Goal: Use online tool/utility: Utilize a website feature to perform a specific function

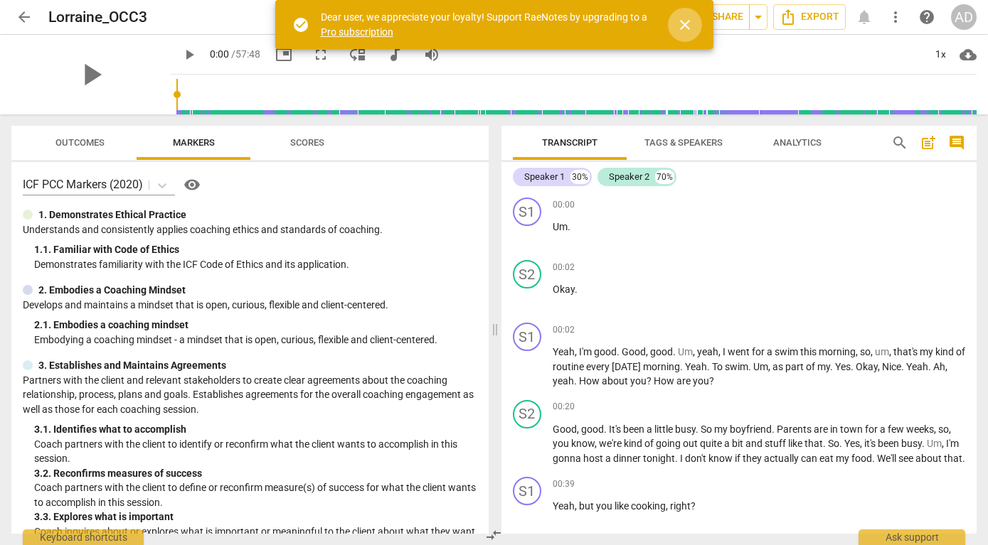
click at [685, 23] on span "close" at bounding box center [684, 24] width 17 height 17
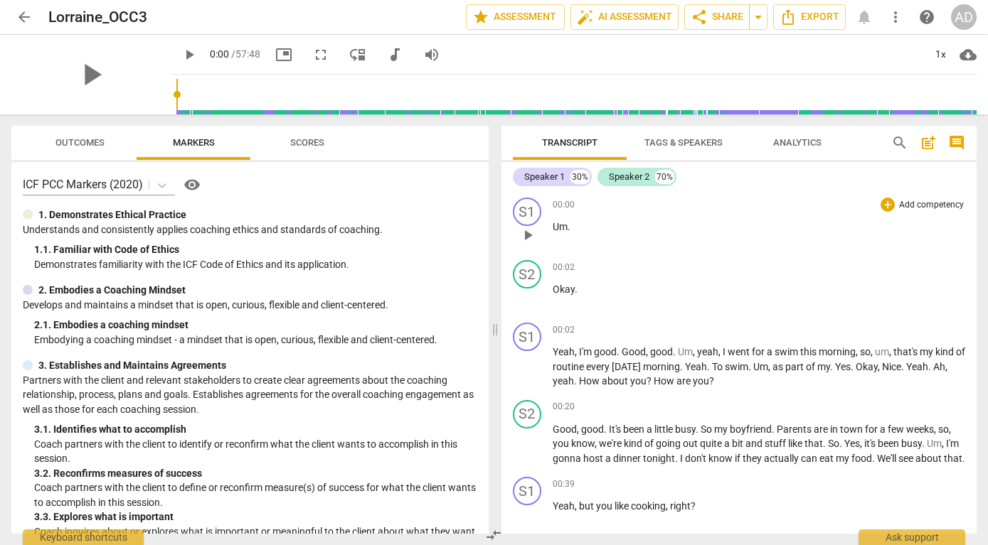
click at [526, 235] on span "play_arrow" at bounding box center [527, 235] width 17 height 17
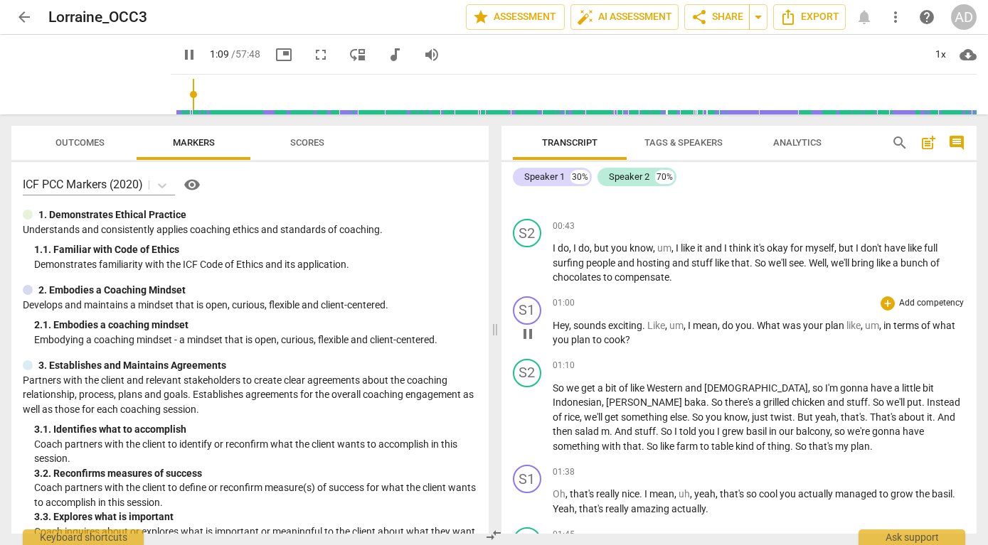
scroll to position [322, 0]
click at [526, 425] on span "pause" at bounding box center [527, 416] width 17 height 17
type input "79"
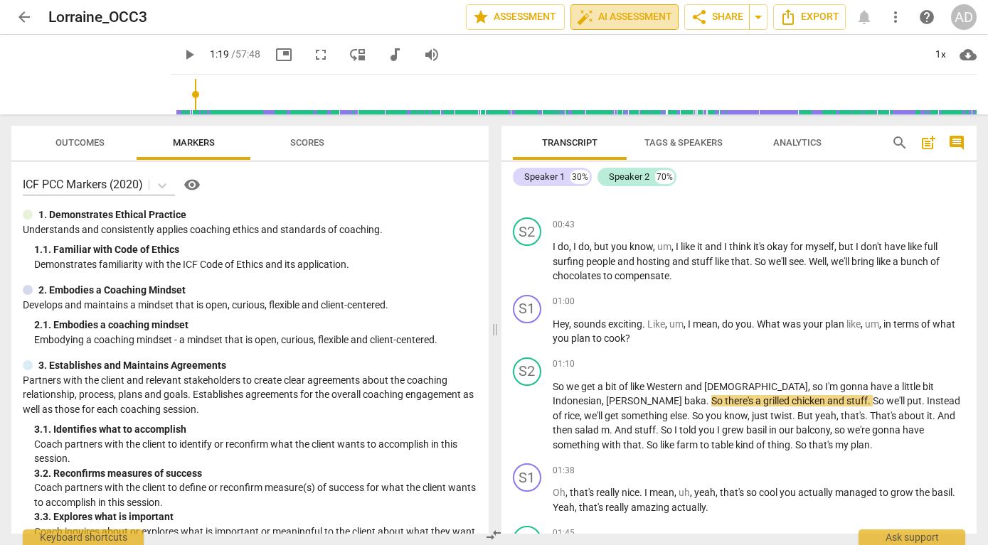
click at [615, 17] on span "auto_fix_high AI Assessment" at bounding box center [624, 17] width 95 height 17
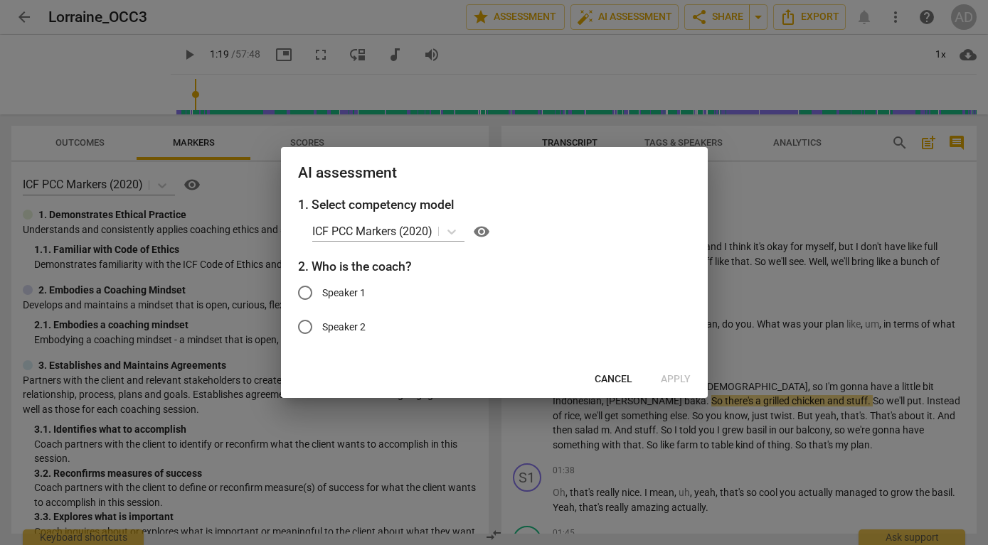
click at [351, 293] on span "Speaker 1" at bounding box center [343, 293] width 43 height 15
click at [322, 293] on input "Speaker 1" at bounding box center [305, 293] width 34 height 34
radio input "true"
click at [676, 382] on span "Apply" at bounding box center [676, 380] width 30 height 14
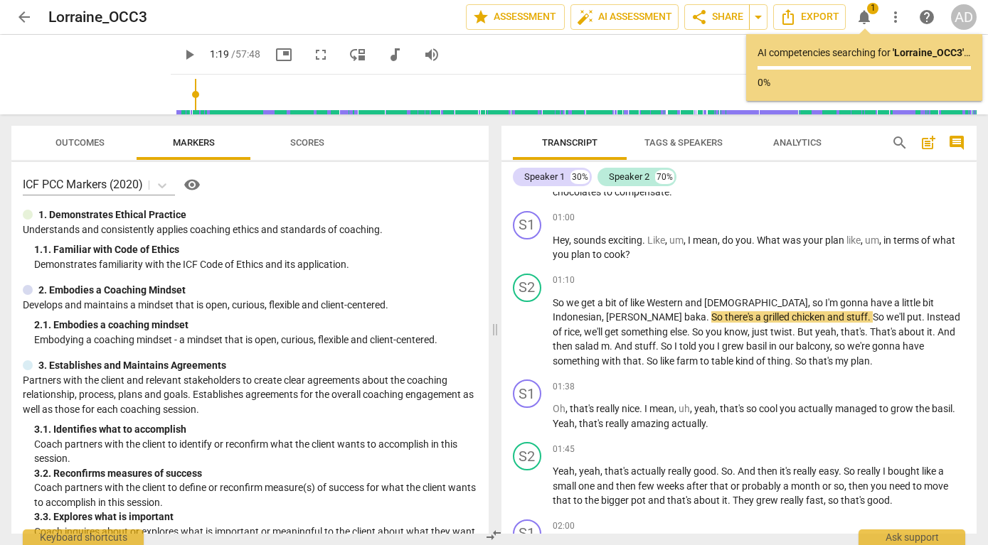
scroll to position [412, 0]
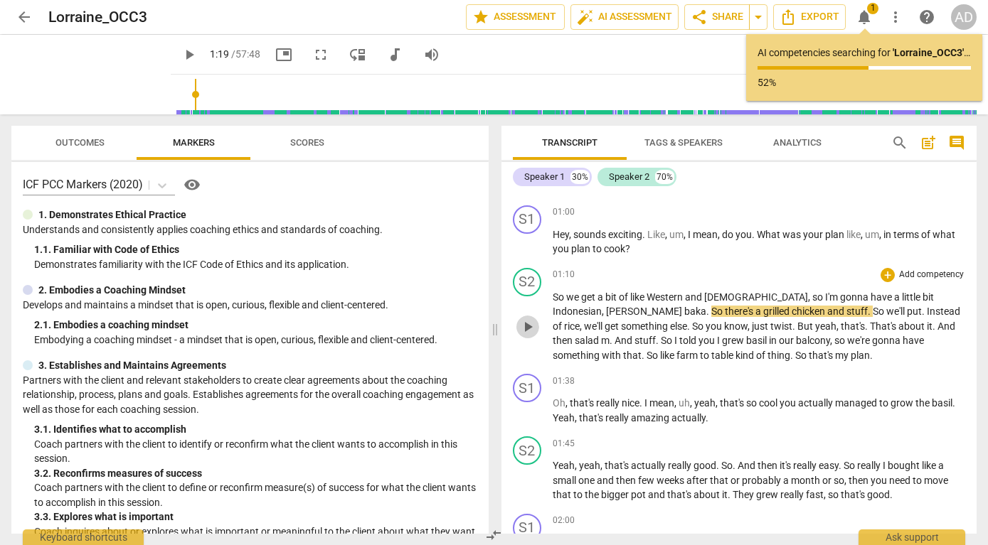
click at [530, 336] on span "play_arrow" at bounding box center [527, 327] width 17 height 17
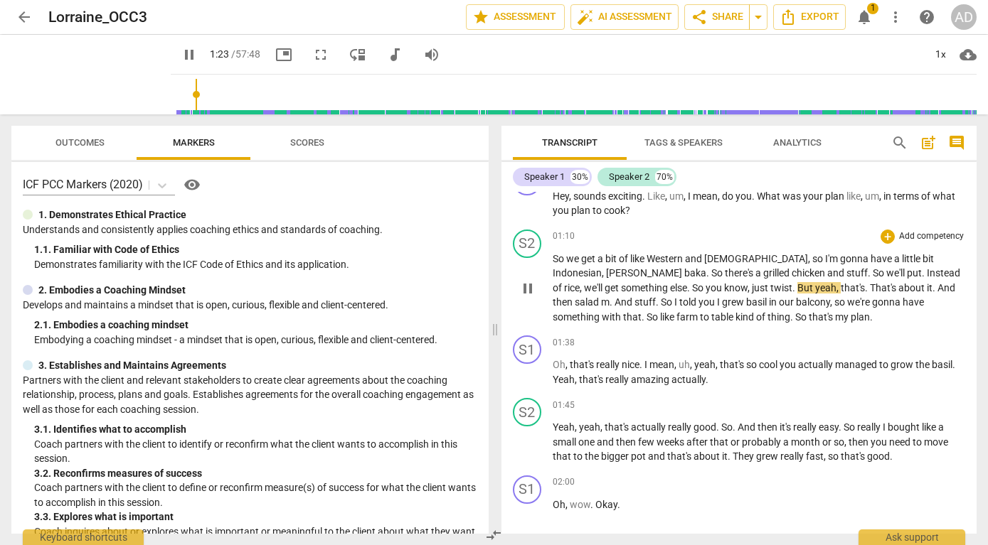
scroll to position [458, 0]
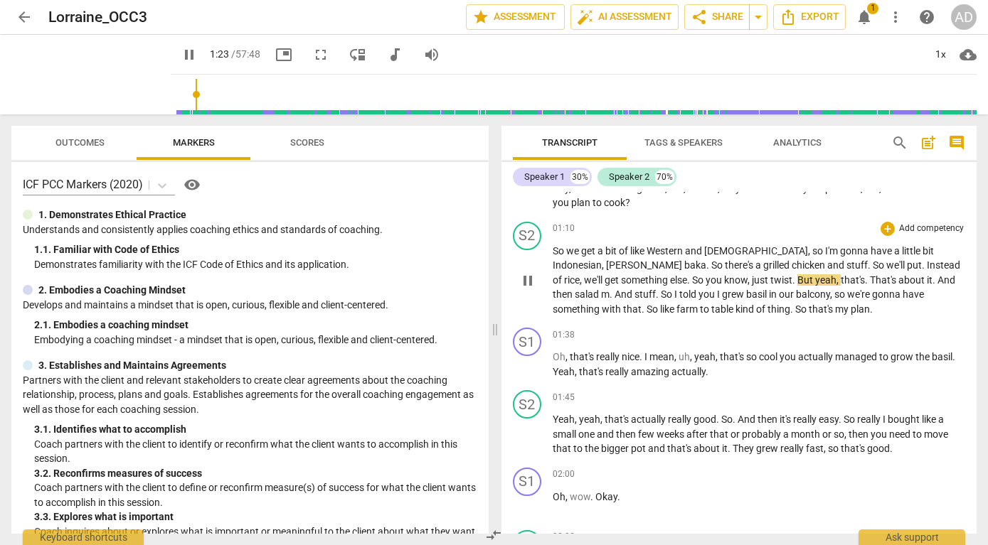
click at [527, 288] on span "pause" at bounding box center [527, 280] width 17 height 17
click at [94, 144] on span "Outcomes" at bounding box center [79, 142] width 49 height 11
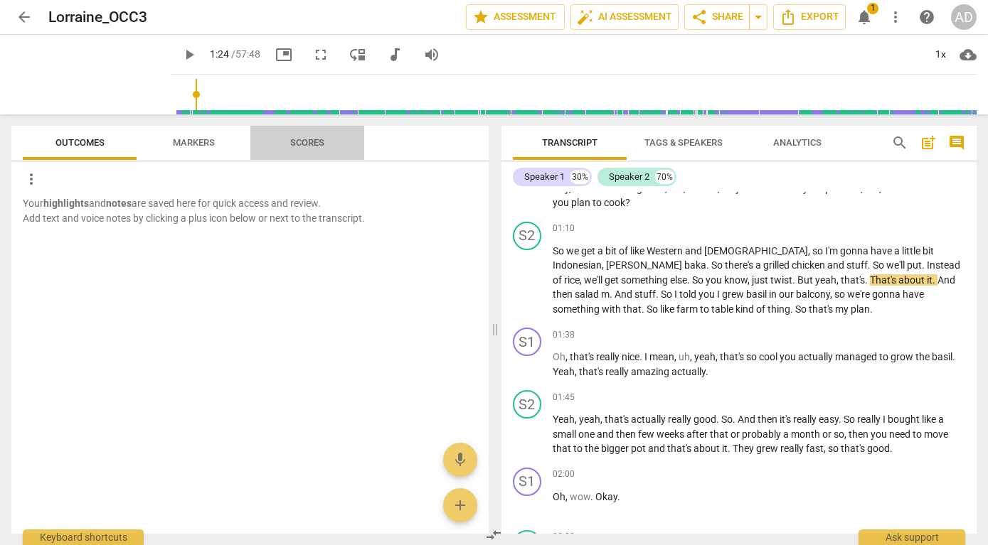
click at [306, 142] on span "Scores" at bounding box center [307, 142] width 34 height 11
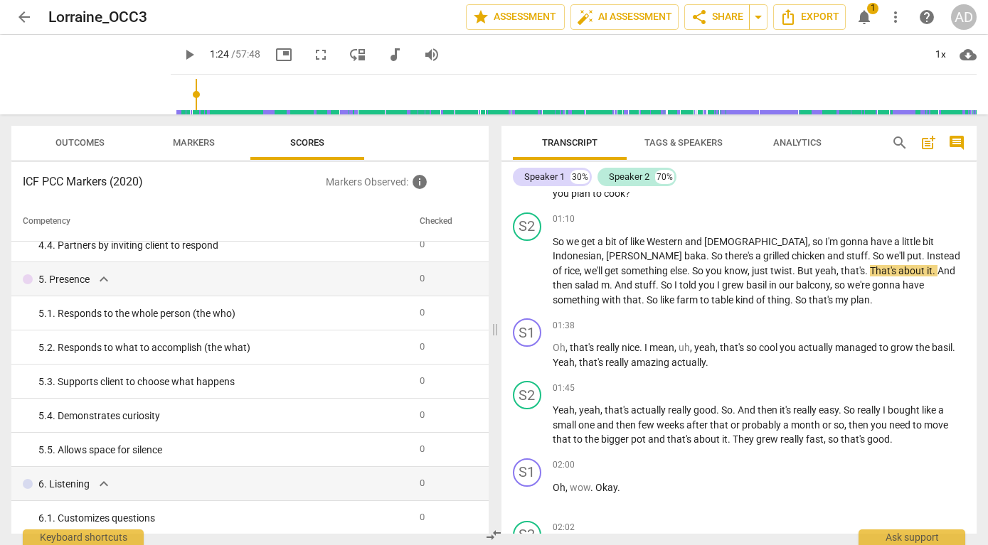
scroll to position [0, 0]
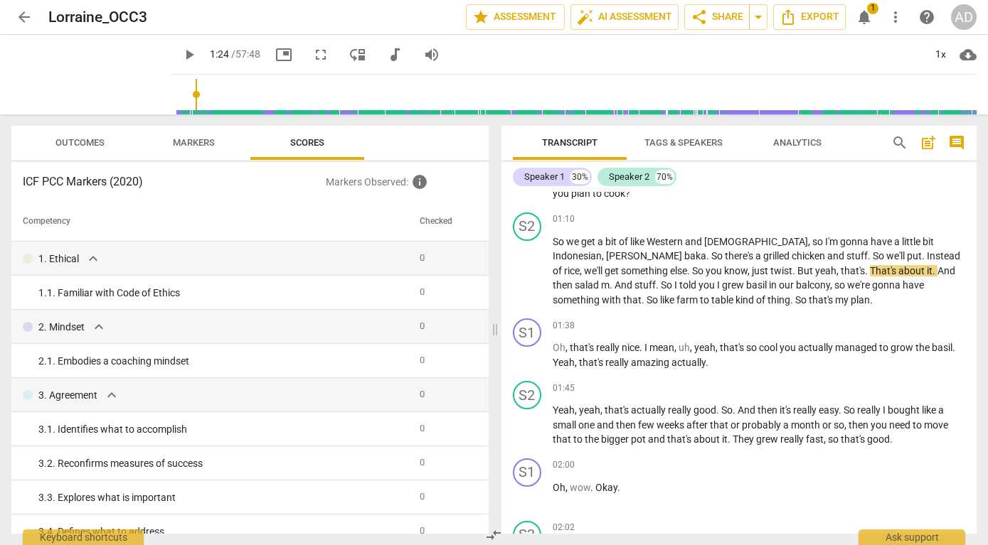
click at [200, 142] on span "Markers" at bounding box center [194, 142] width 42 height 11
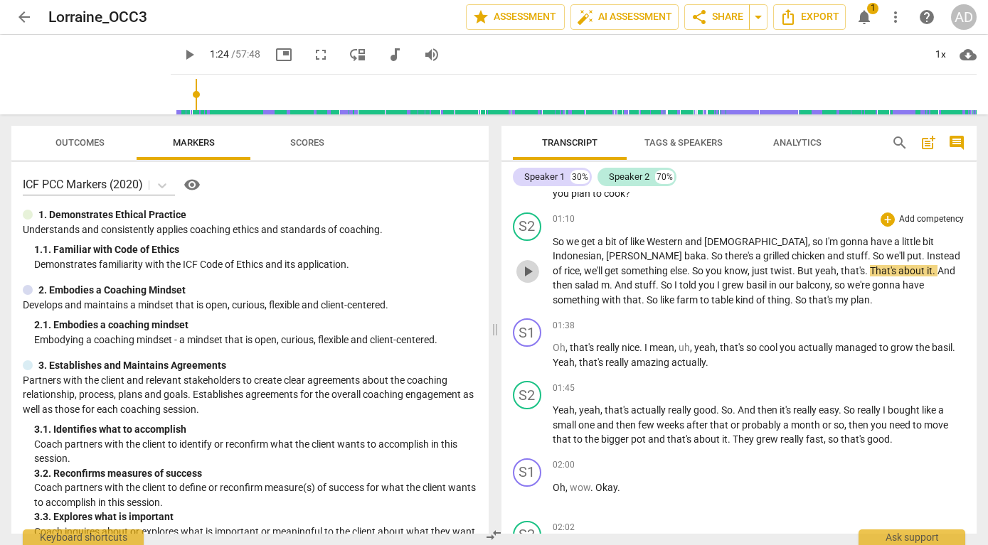
click at [526, 280] on span "play_arrow" at bounding box center [527, 271] width 17 height 17
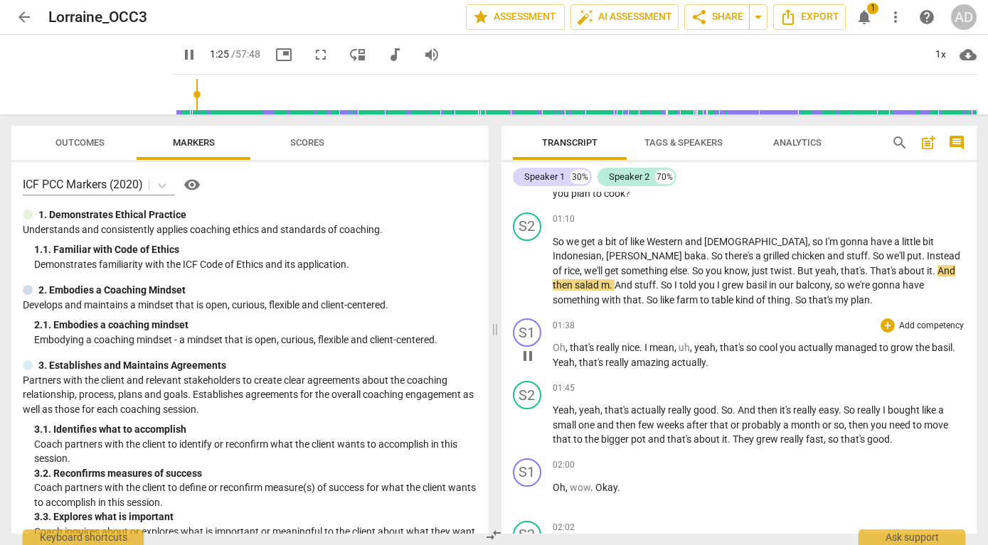
scroll to position [476, 0]
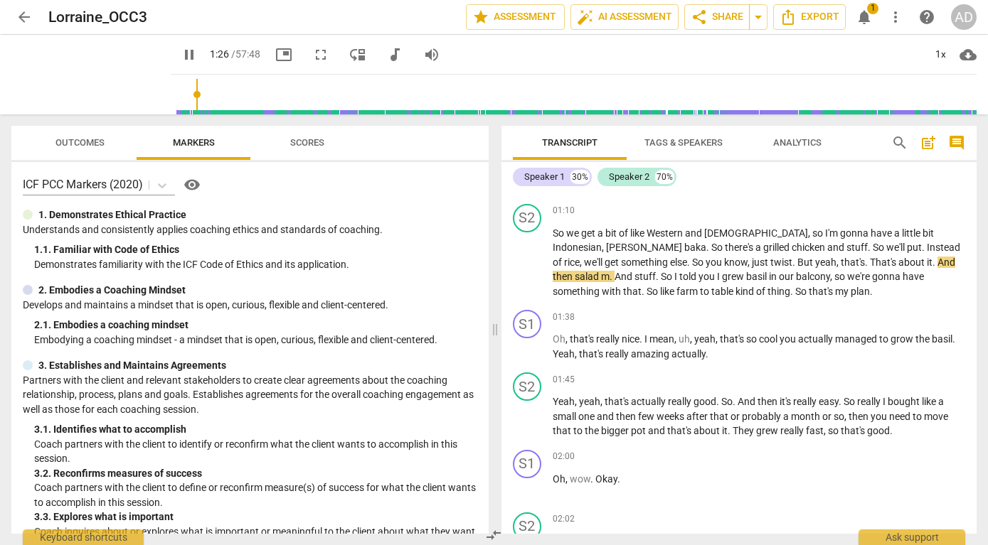
click at [794, 142] on span "Analytics" at bounding box center [797, 142] width 48 height 11
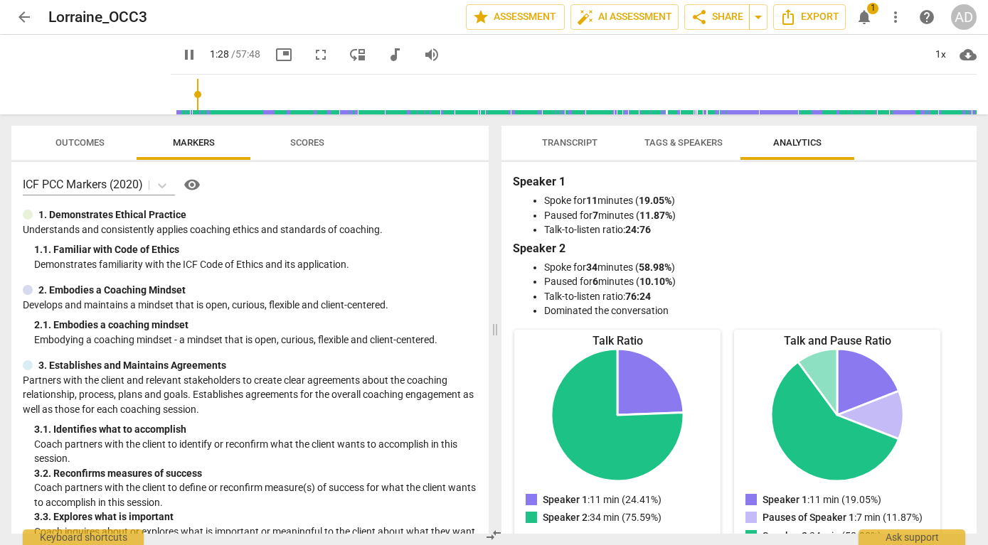
click at [693, 142] on span "Tags & Speakers" at bounding box center [683, 142] width 78 height 11
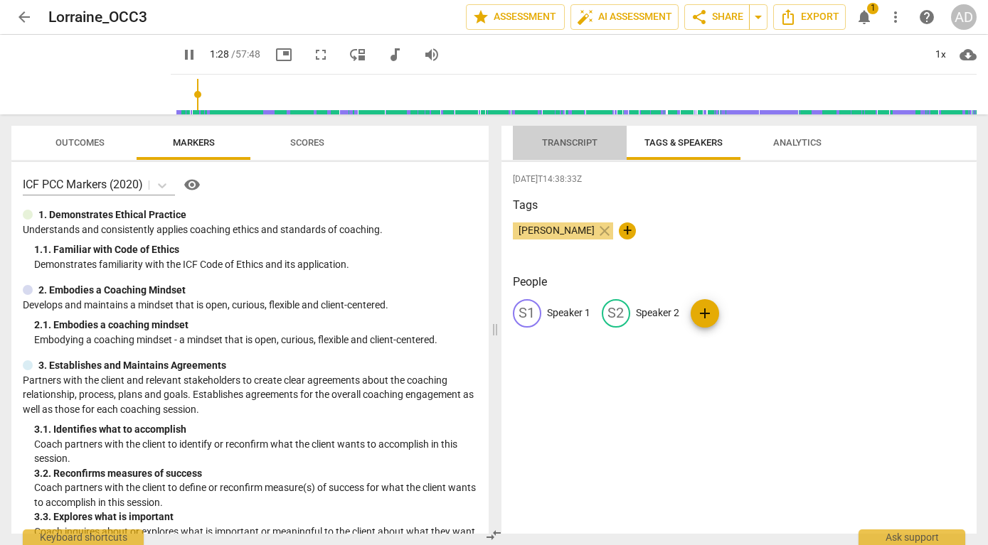
click at [571, 139] on span "Transcript" at bounding box center [569, 142] width 55 height 11
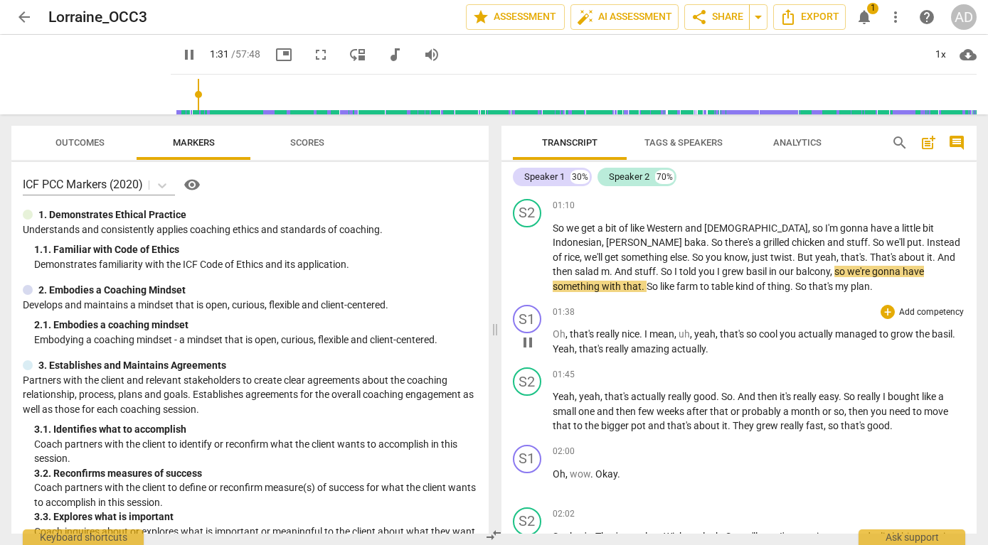
scroll to position [483, 0]
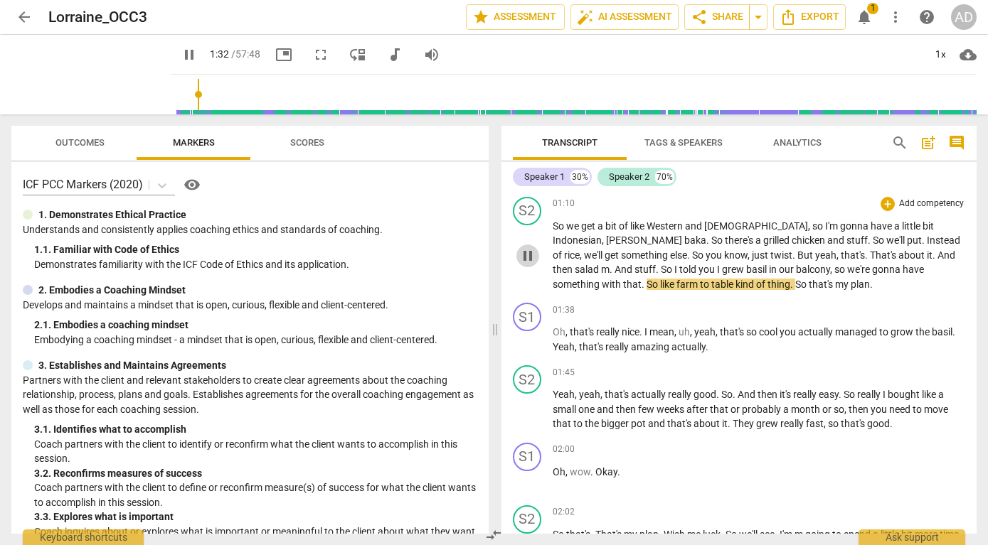
click at [526, 262] on span "pause" at bounding box center [527, 255] width 17 height 17
type input "93"
click at [621, 16] on span "auto_fix_high AI Assessment" at bounding box center [624, 17] width 95 height 17
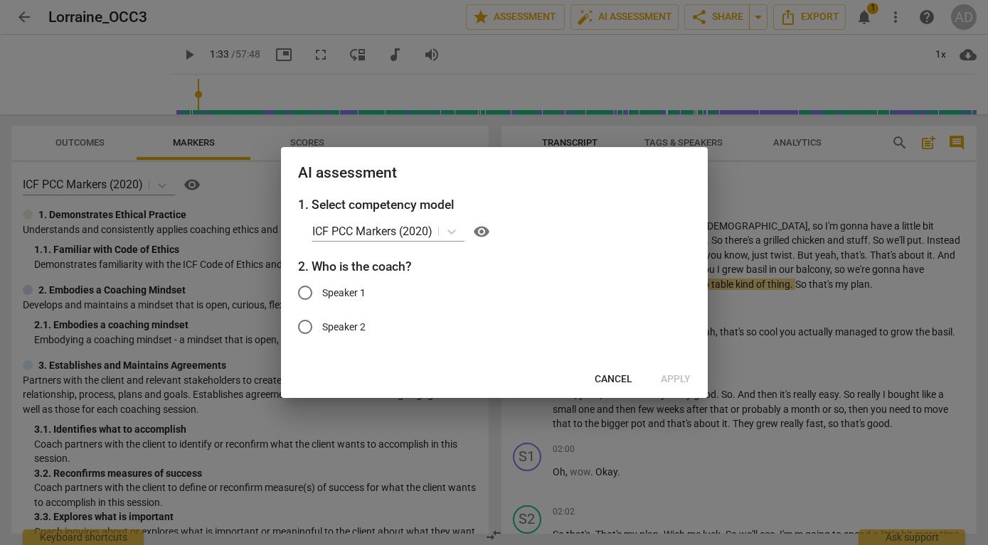
click at [344, 289] on span "Speaker 1" at bounding box center [343, 293] width 43 height 15
click at [322, 289] on input "Speaker 1" at bounding box center [305, 293] width 34 height 34
radio input "true"
click at [675, 380] on span "Apply" at bounding box center [676, 380] width 30 height 14
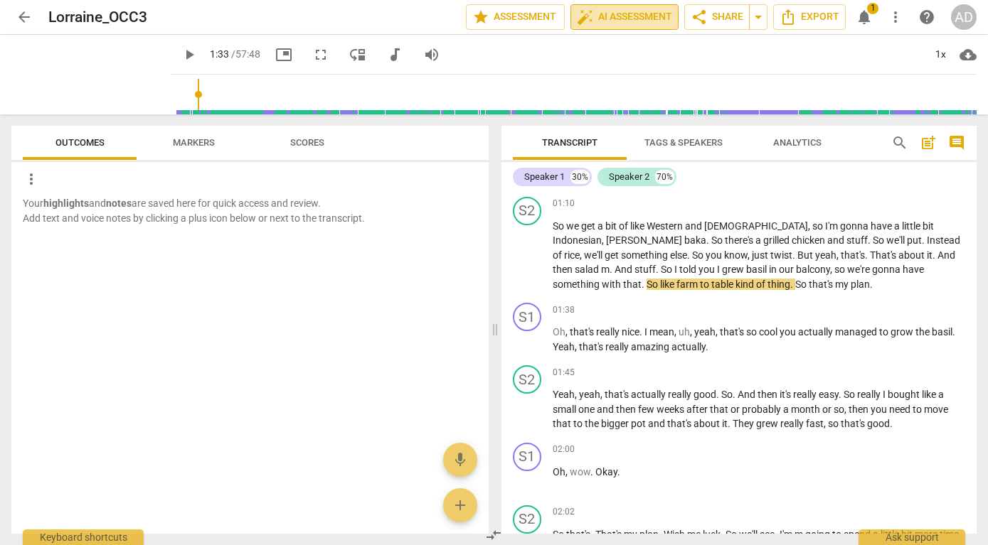
click at [613, 14] on span "auto_fix_high AI Assessment" at bounding box center [624, 17] width 95 height 17
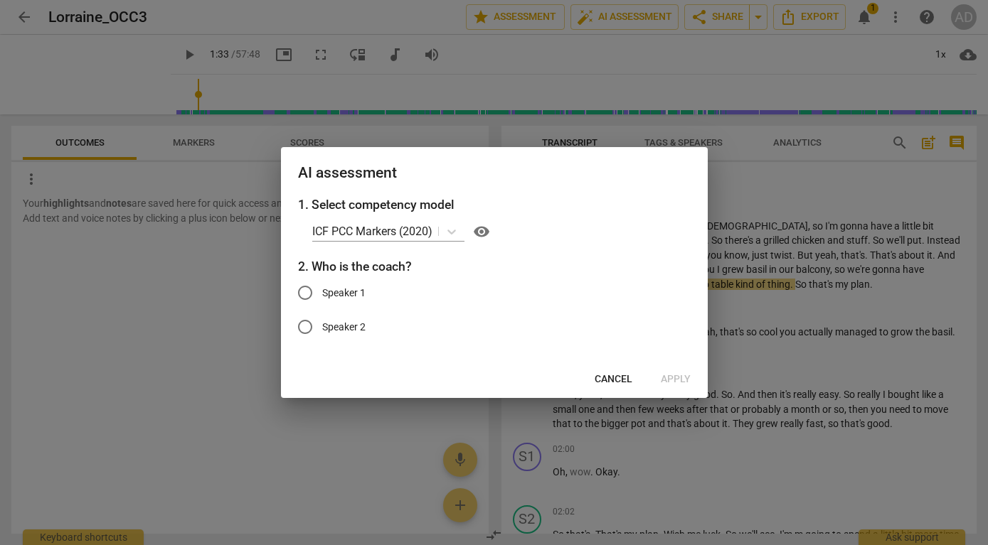
click at [323, 290] on span "Speaker 1" at bounding box center [343, 293] width 43 height 15
click at [322, 290] on input "Speaker 1" at bounding box center [305, 293] width 34 height 34
radio input "true"
click at [671, 378] on span "Apply" at bounding box center [676, 380] width 30 height 14
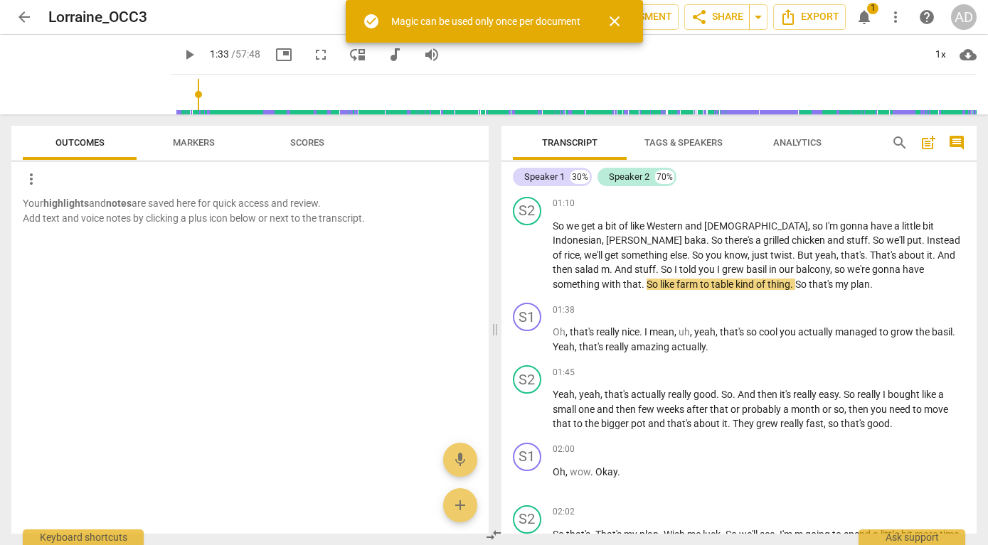
click at [614, 21] on span "close" at bounding box center [614, 21] width 17 height 17
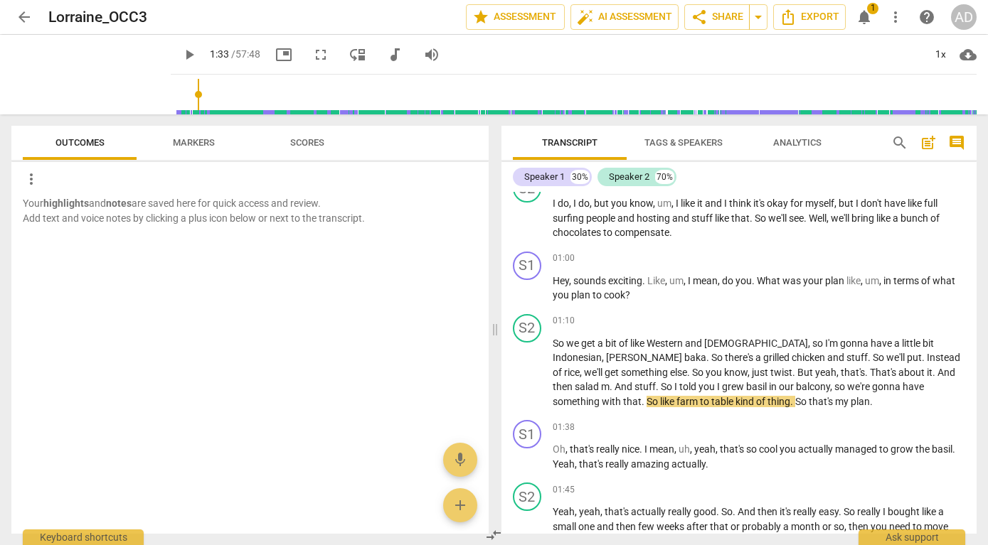
scroll to position [398, 0]
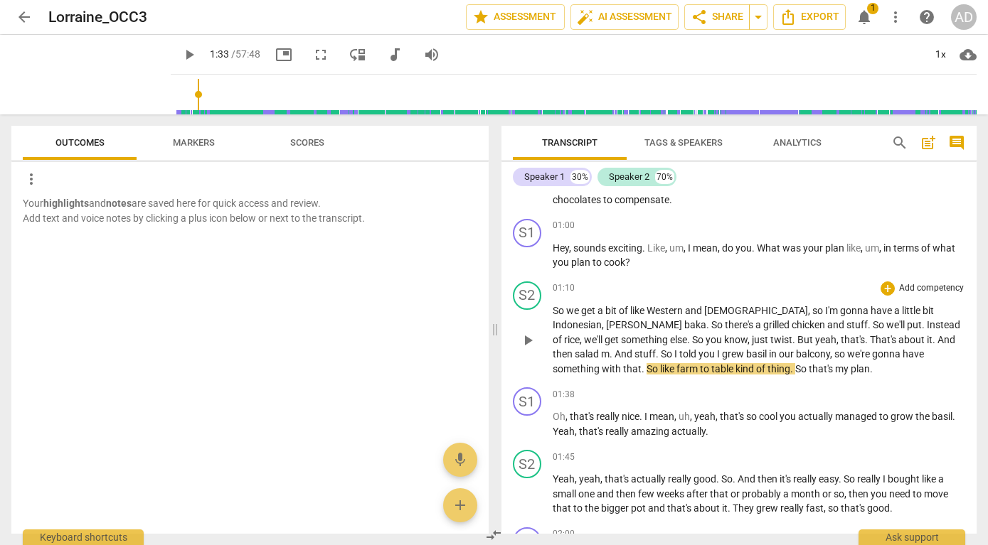
click at [529, 349] on span "play_arrow" at bounding box center [527, 340] width 17 height 17
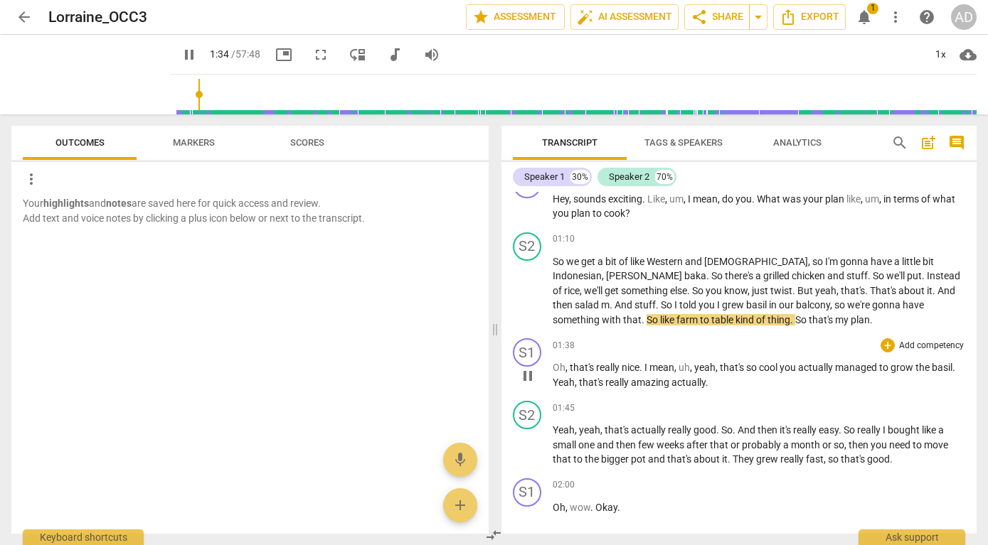
scroll to position [453, 0]
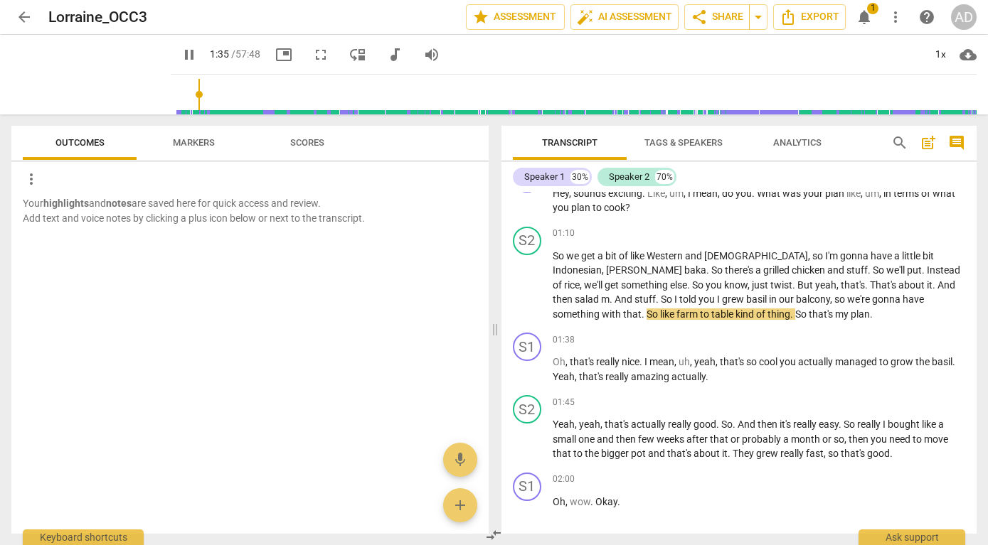
click at [203, 137] on span "Markers" at bounding box center [194, 143] width 76 height 19
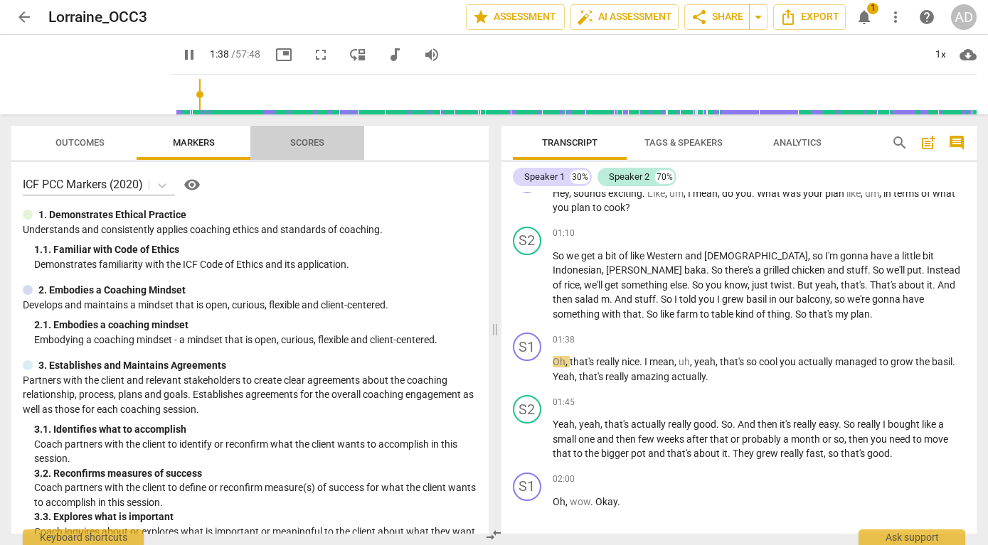
click at [309, 143] on span "Scores" at bounding box center [307, 142] width 34 height 11
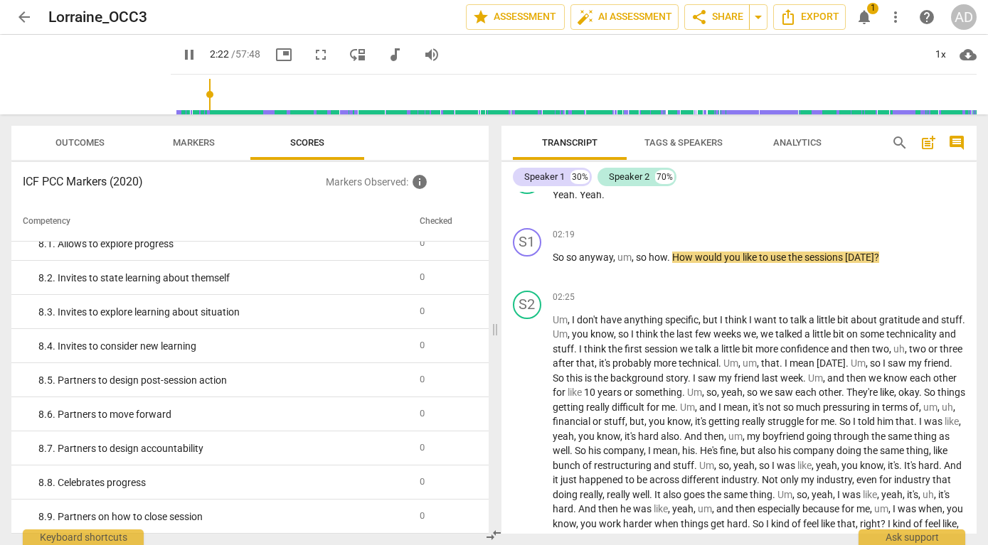
scroll to position [954, 0]
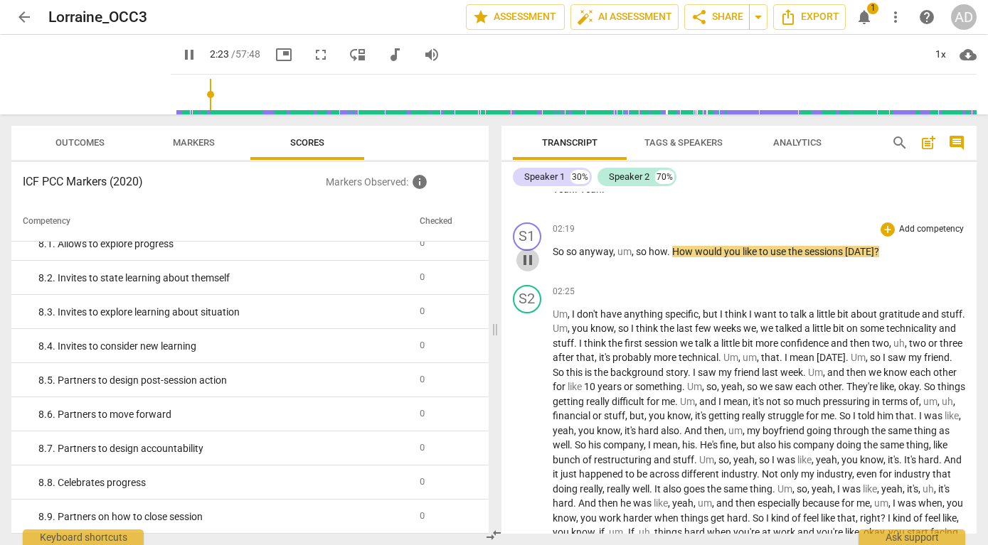
click at [528, 269] on span "pause" at bounding box center [527, 260] width 17 height 17
drag, startPoint x: 671, startPoint y: 264, endPoint x: 885, endPoint y: 269, distance: 214.1
click at [885, 260] on p "So so anyway , um , so how . How would you like to use the sessions [DATE] ?" at bounding box center [759, 252] width 413 height 15
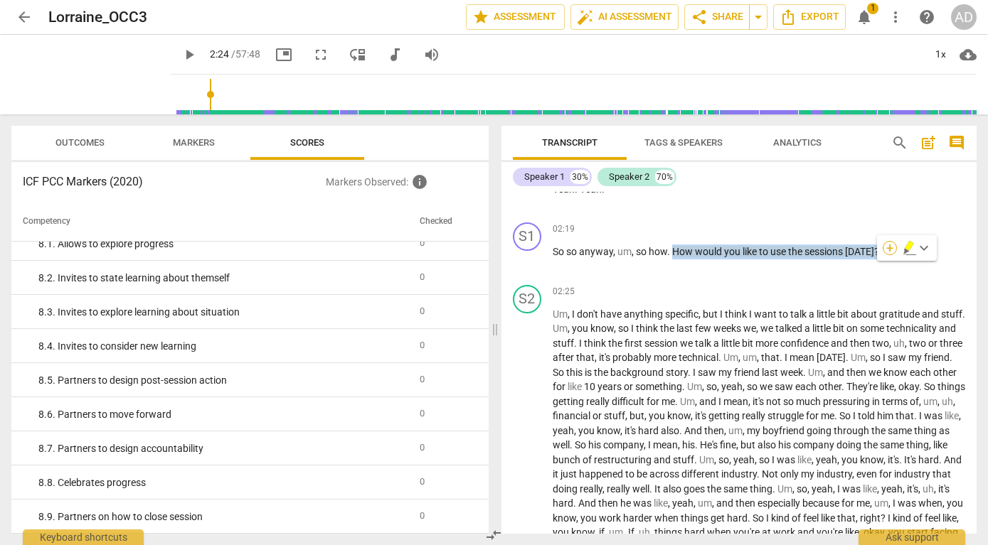
click at [888, 250] on div "+" at bounding box center [890, 248] width 14 height 14
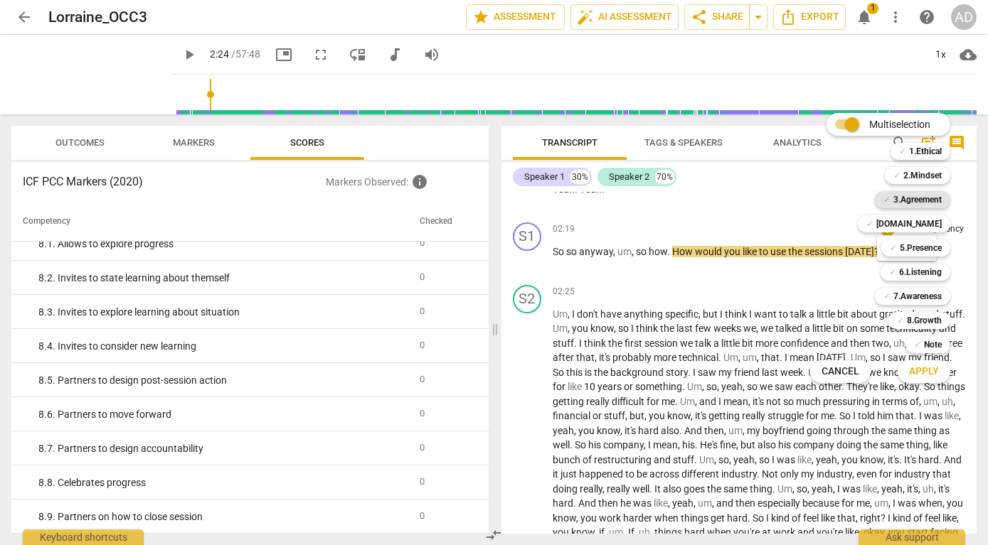
click at [918, 195] on b "3.Agreement" at bounding box center [917, 199] width 48 height 17
click at [917, 371] on span "Apply" at bounding box center [924, 372] width 30 height 14
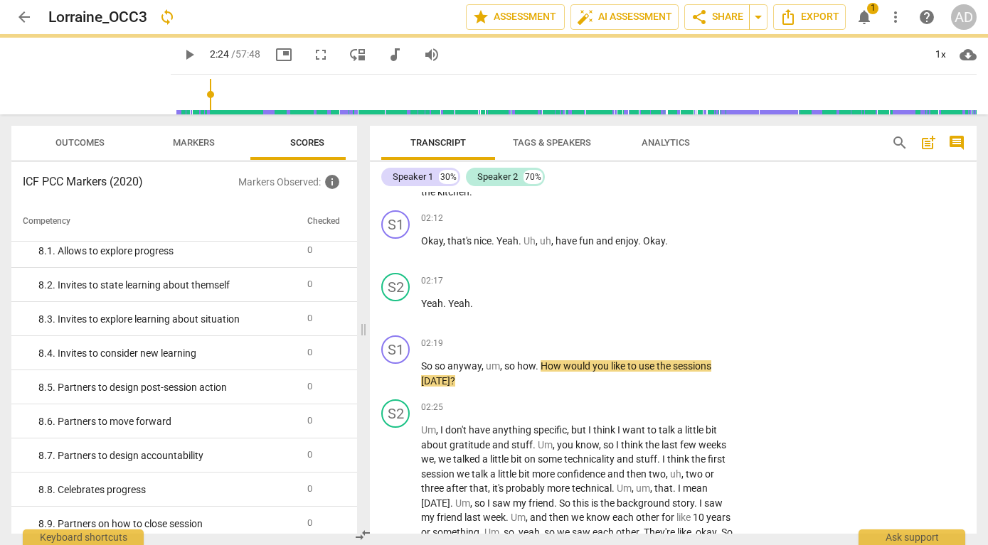
scroll to position [1319, 0]
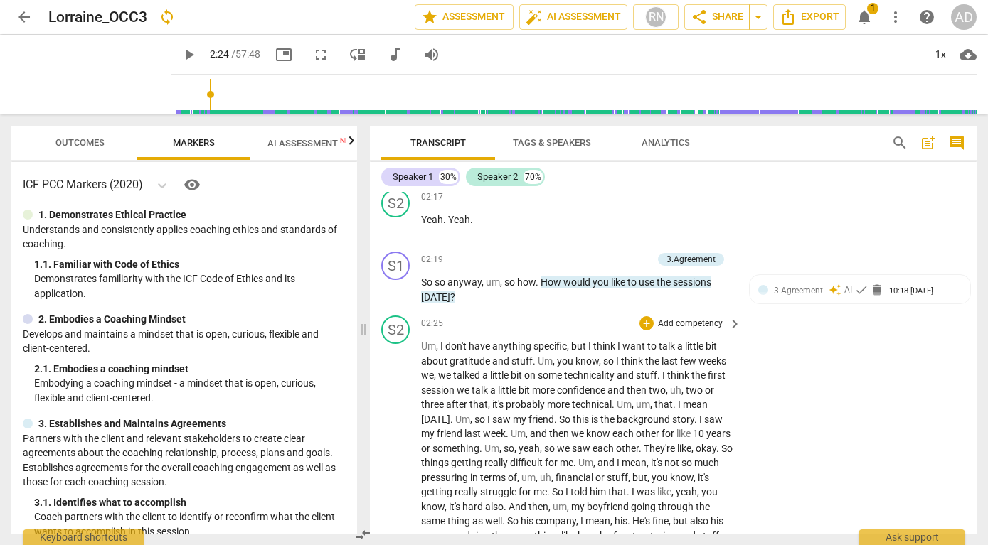
type input "144"
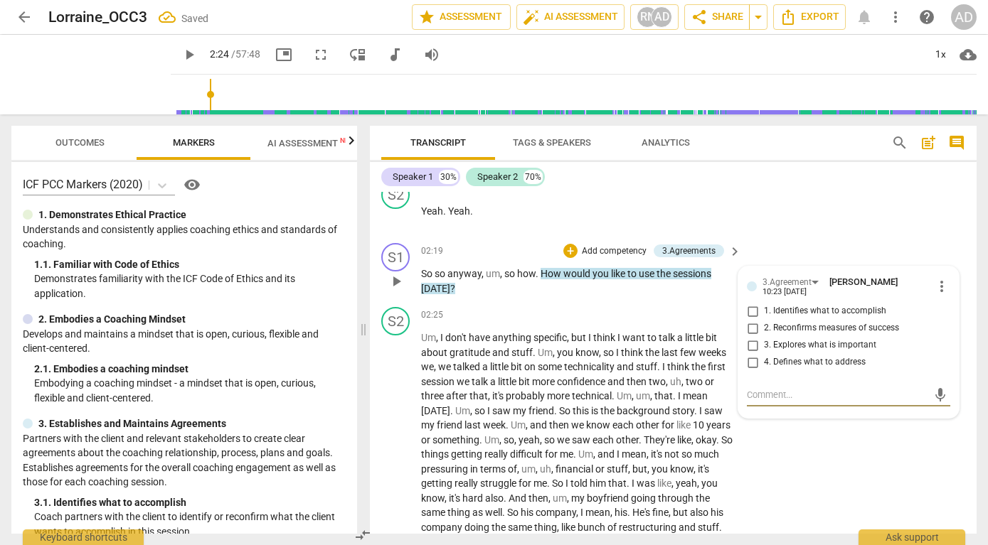
scroll to position [1047, 0]
click at [754, 302] on input "1. Identifies what to accomplish" at bounding box center [752, 310] width 23 height 17
checkbox input "true"
click at [762, 218] on div "S2 play_arrow pause 02:17 + Add competency keyboard_arrow_right Yeah . Yeah ." at bounding box center [673, 205] width 607 height 63
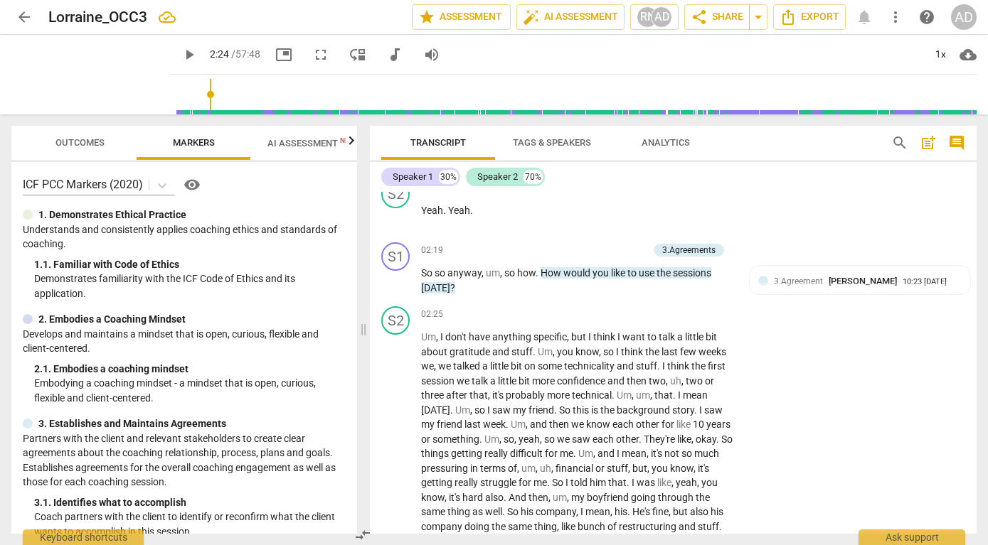
click at [314, 145] on span "AI Assessment New" at bounding box center [311, 143] width 88 height 11
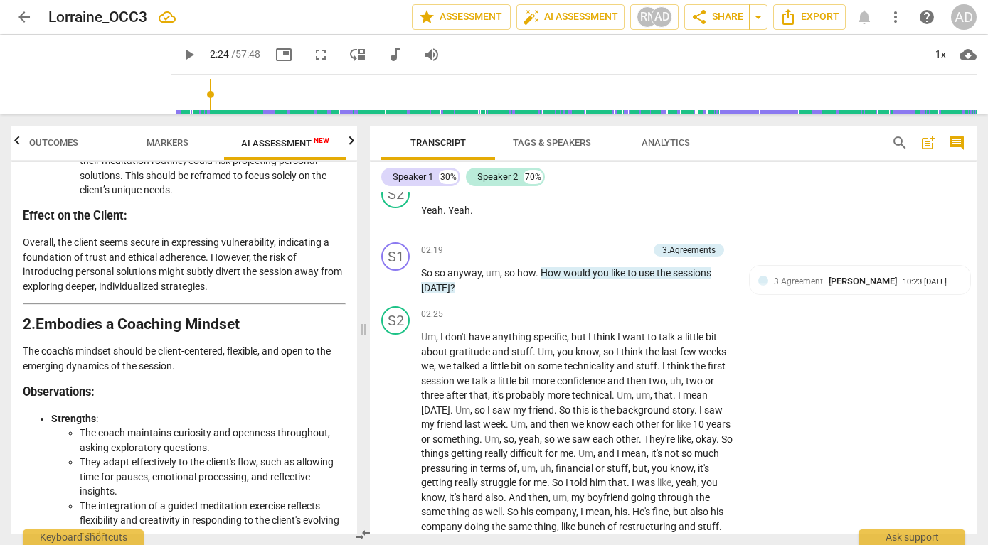
scroll to position [419, 0]
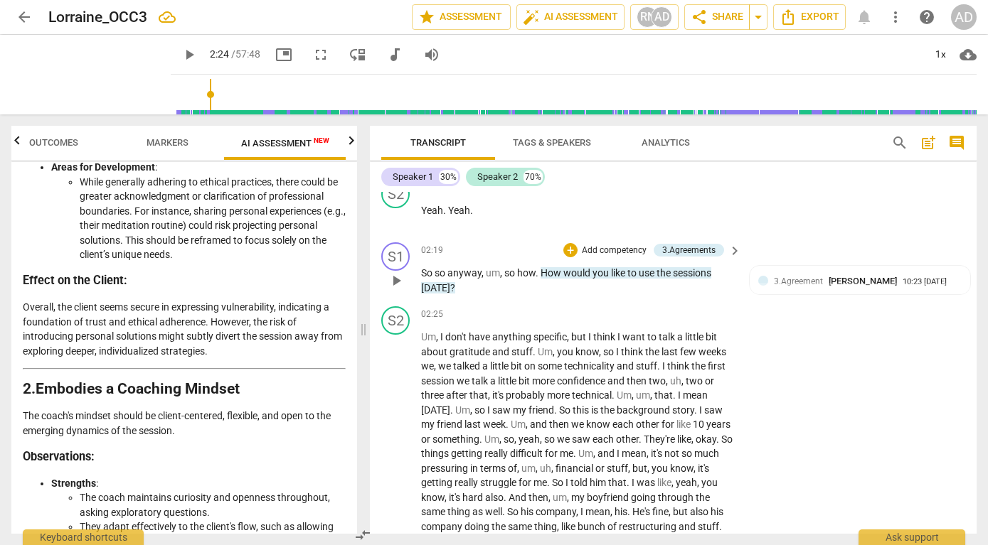
click at [393, 272] on span "play_arrow" at bounding box center [396, 280] width 17 height 17
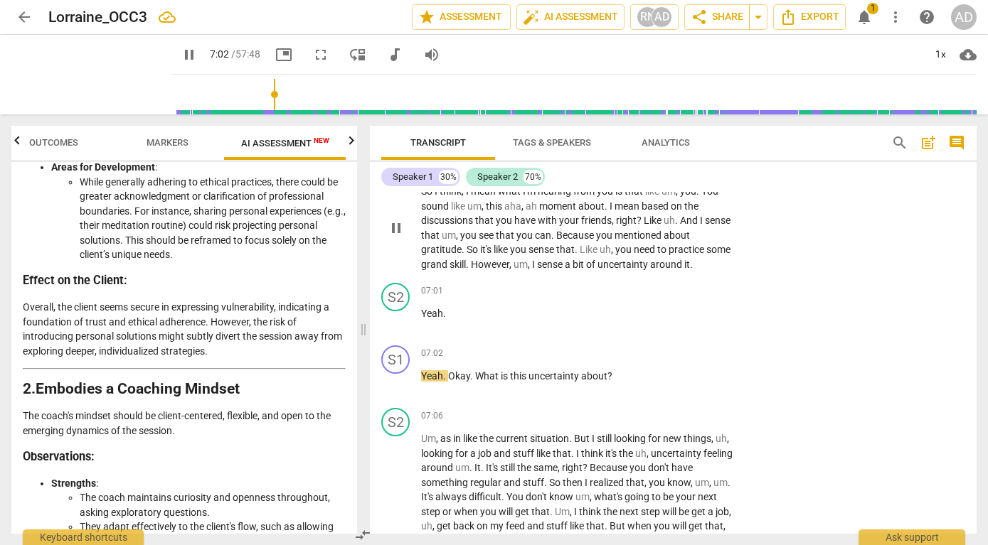
scroll to position [1991, 0]
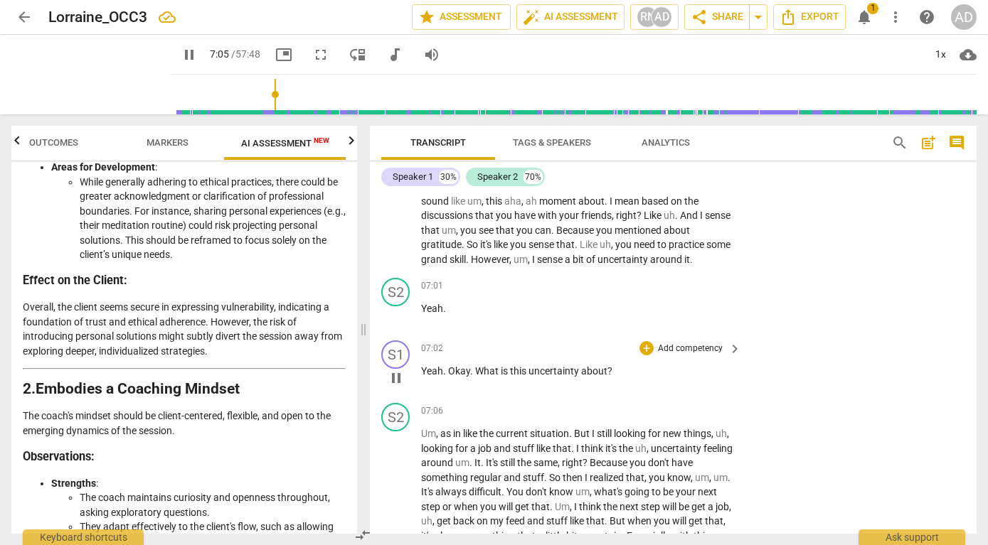
click at [395, 377] on span "pause" at bounding box center [396, 378] width 17 height 17
type input "426"
drag, startPoint x: 478, startPoint y: 373, endPoint x: 634, endPoint y: 369, distance: 156.5
click at [634, 369] on p "Yeah . Okay . What is this uncertainty about ?" at bounding box center [577, 371] width 313 height 15
click at [691, 350] on p "Add competency" at bounding box center [690, 349] width 68 height 13
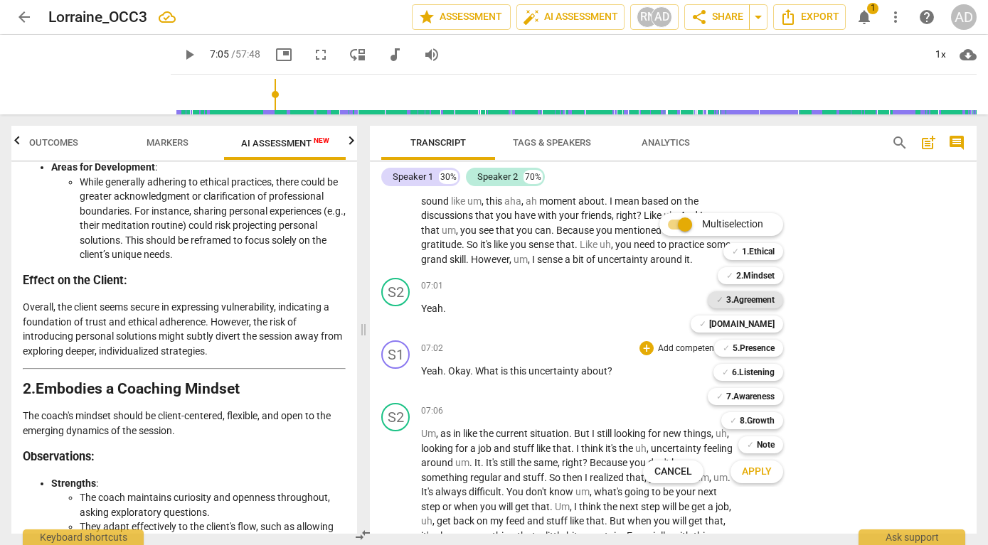
click at [757, 297] on b "3.Agreement" at bounding box center [750, 300] width 48 height 17
click at [755, 367] on b "6.Listening" at bounding box center [753, 372] width 43 height 17
click at [756, 474] on span "Apply" at bounding box center [757, 472] width 30 height 14
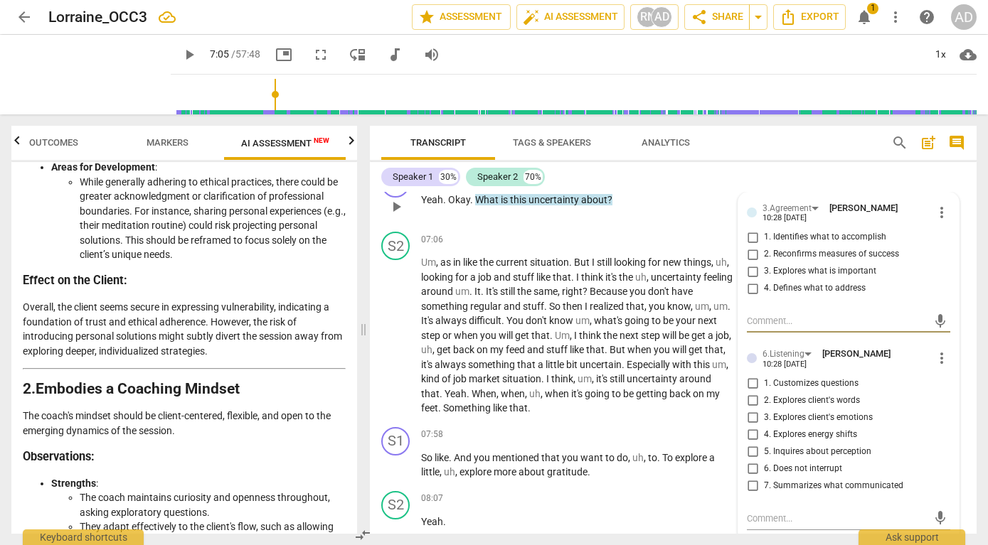
scroll to position [2168, 0]
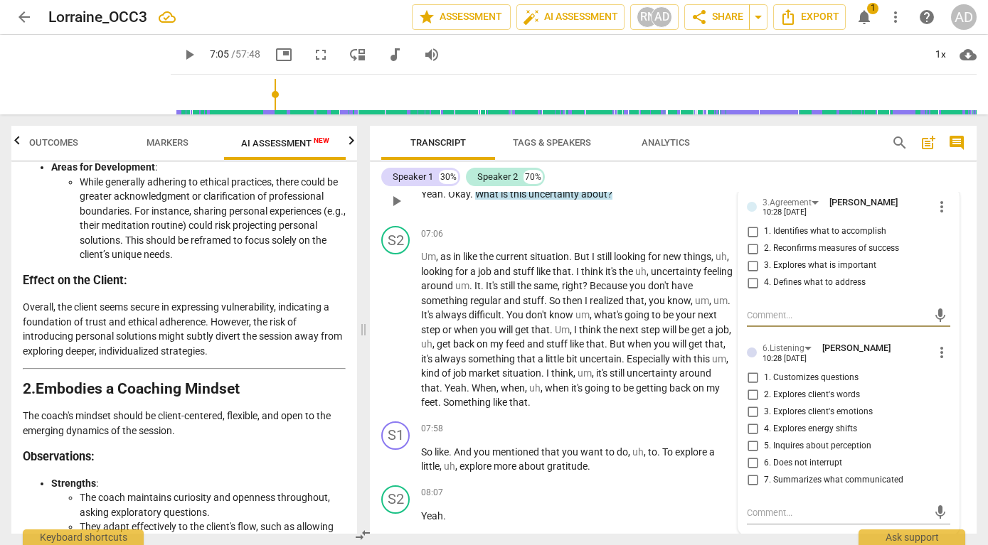
click at [752, 394] on input "2. Explores client's words" at bounding box center [752, 395] width 23 height 17
checkbox input "true"
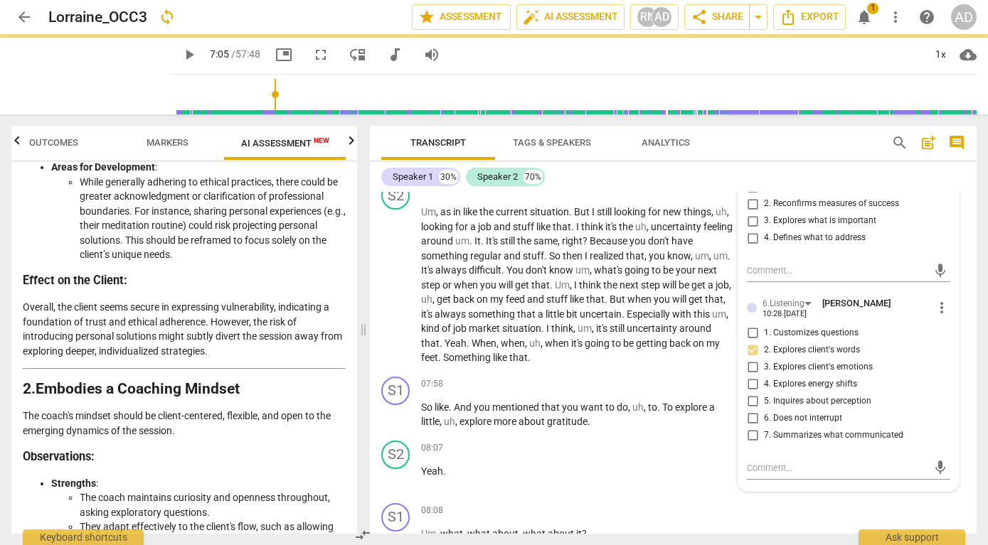
scroll to position [2102, 0]
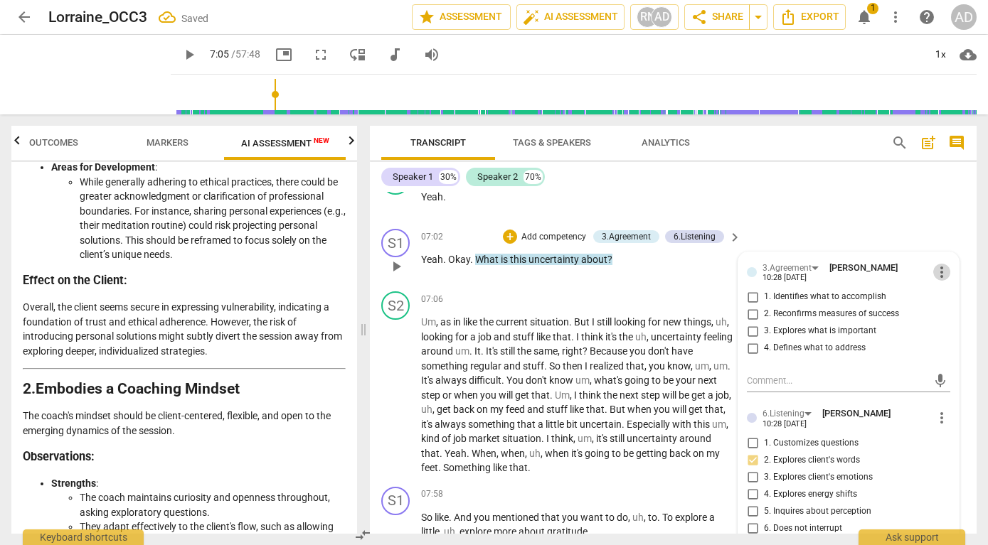
click at [936, 270] on span "more_vert" at bounding box center [941, 272] width 17 height 17
click at [943, 297] on li "Delete" at bounding box center [951, 298] width 49 height 27
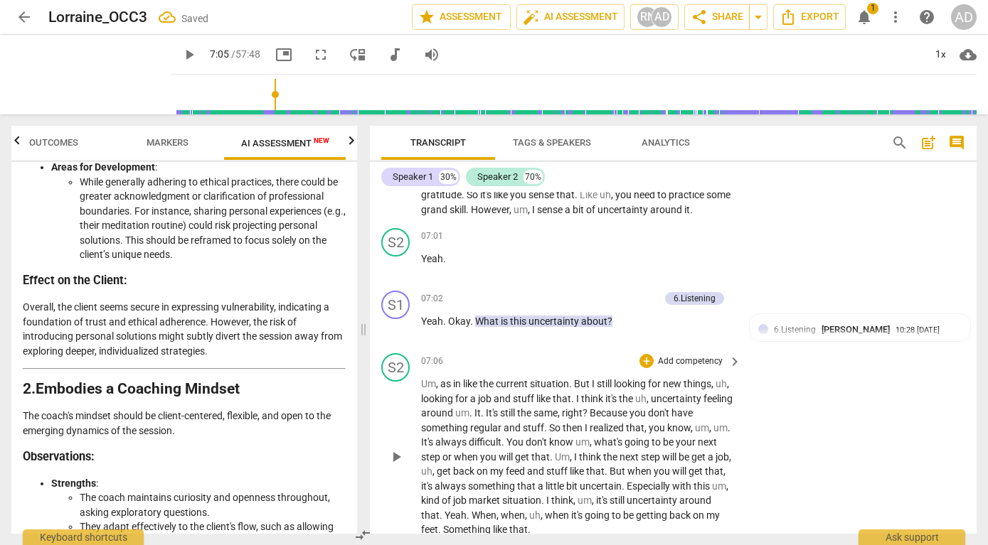
scroll to position [2036, 0]
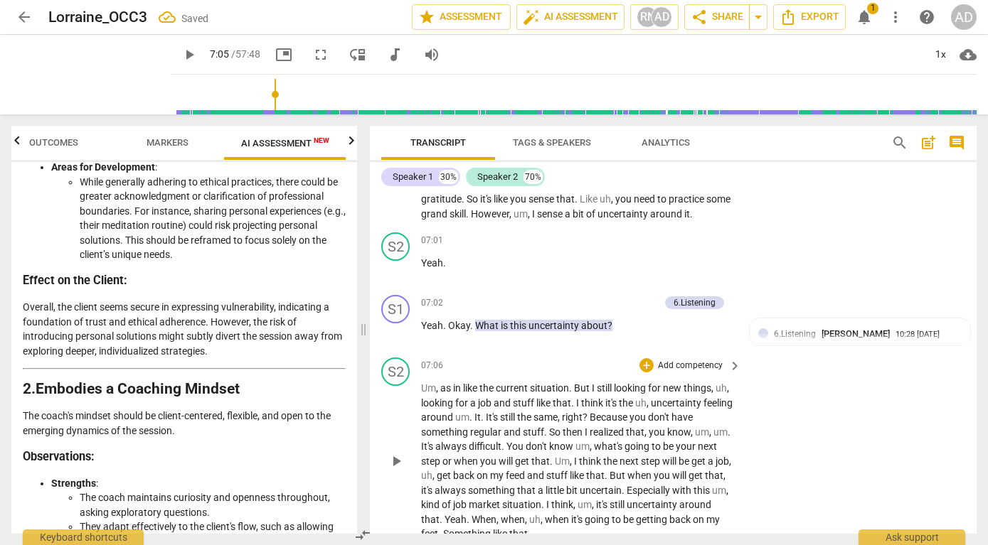
click at [397, 459] on span "play_arrow" at bounding box center [396, 461] width 17 height 17
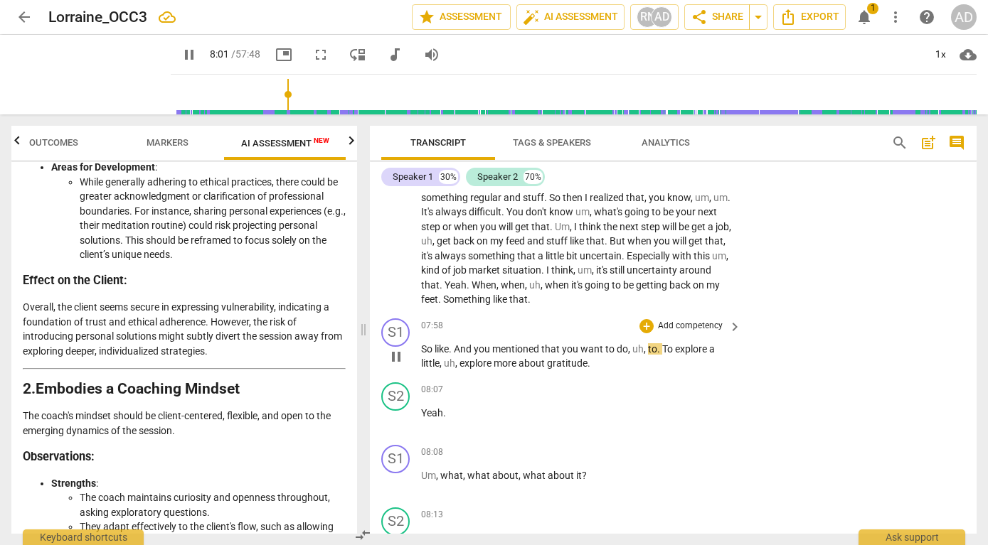
scroll to position [2273, 0]
click at [399, 355] on span "pause" at bounding box center [396, 354] width 17 height 17
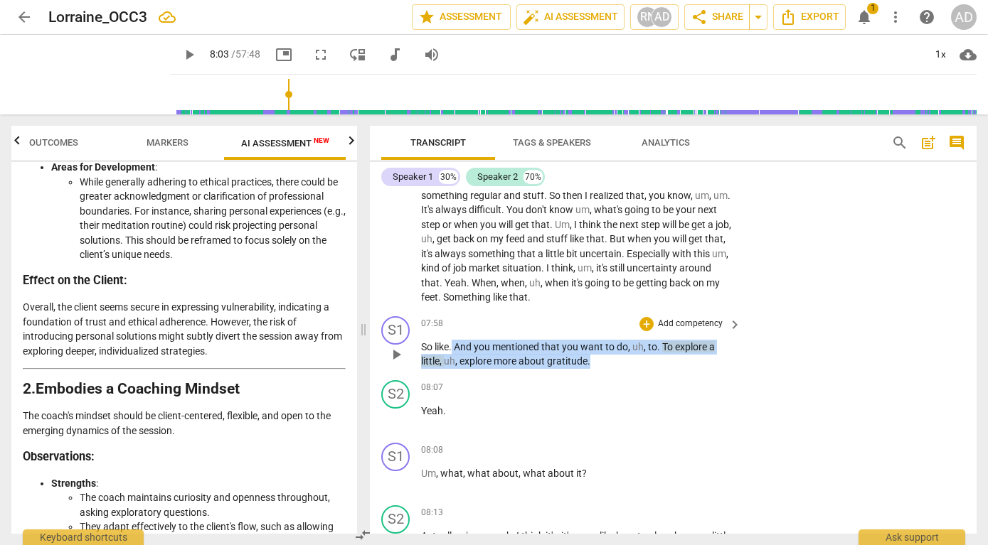
drag, startPoint x: 453, startPoint y: 346, endPoint x: 603, endPoint y: 362, distance: 150.9
click at [603, 362] on p "So like . And you mentioned that you want to do , uh , to . To explore a little…" at bounding box center [577, 354] width 313 height 29
click at [664, 324] on p "Add competency" at bounding box center [690, 324] width 68 height 13
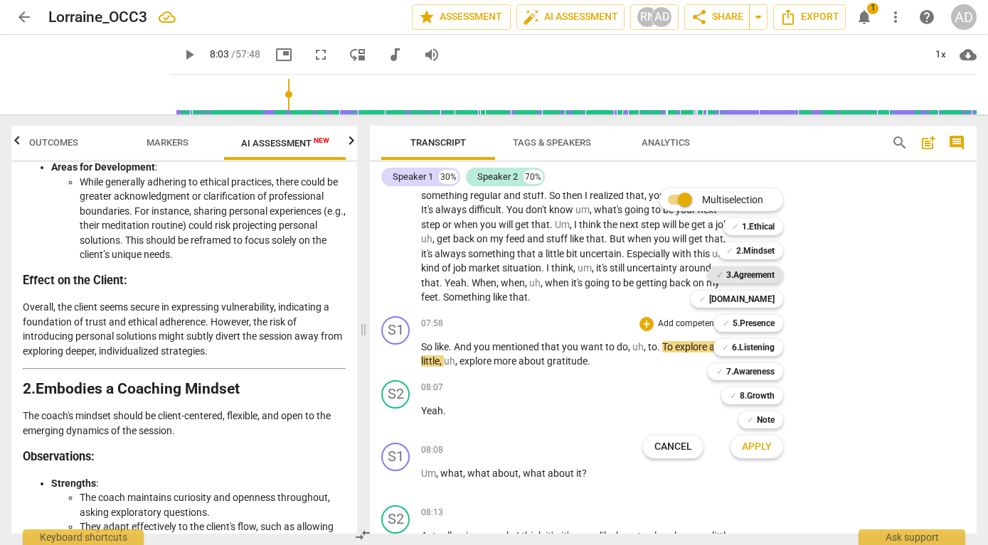
click at [745, 272] on b "3.Agreement" at bounding box center [750, 275] width 48 height 17
click at [745, 453] on span "Apply" at bounding box center [757, 447] width 30 height 14
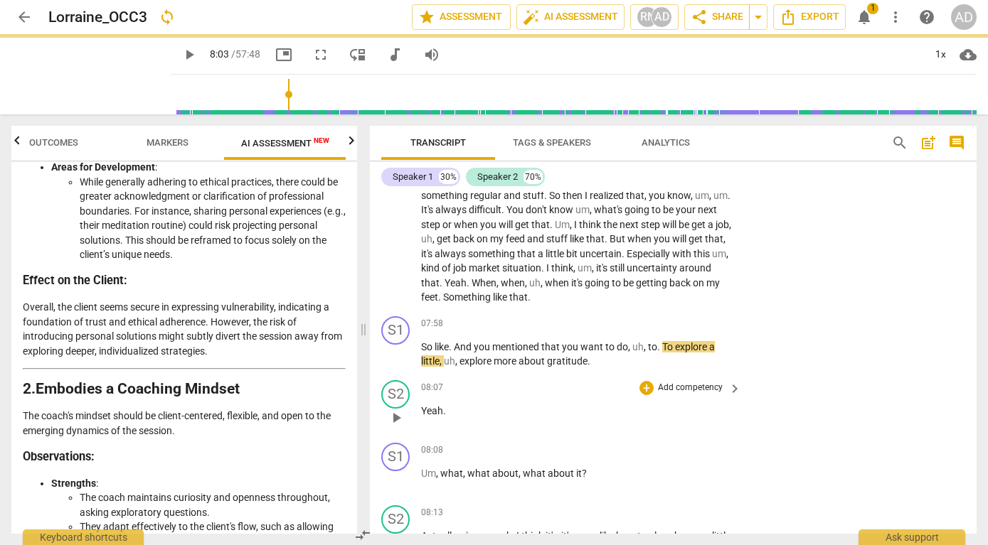
type input "483"
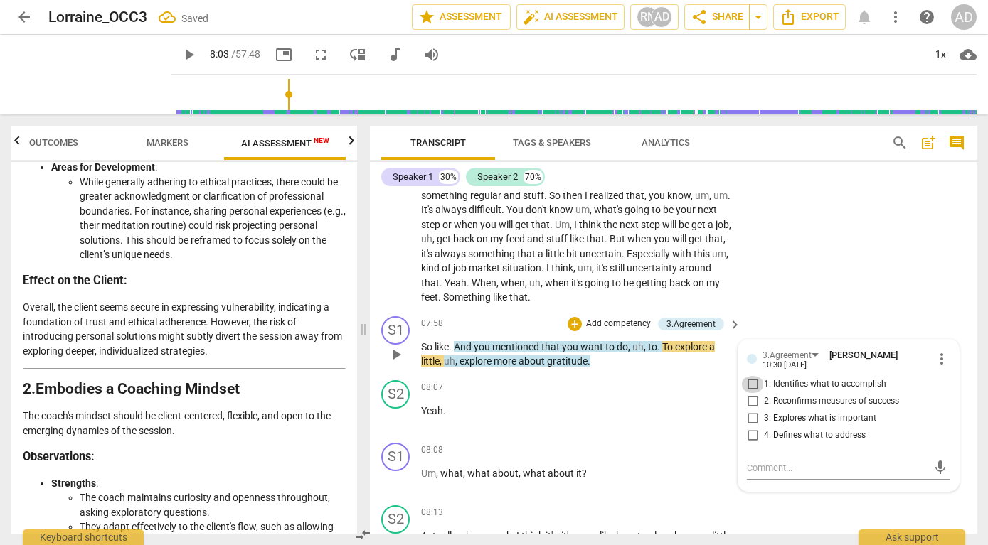
click at [755, 382] on input "1. Identifies what to accomplish" at bounding box center [752, 384] width 23 height 17
checkbox input "true"
click at [785, 298] on div "S2 play_arrow pause 07:06 + Add competency keyboard_arrow_right Um , as in like…" at bounding box center [673, 213] width 607 height 196
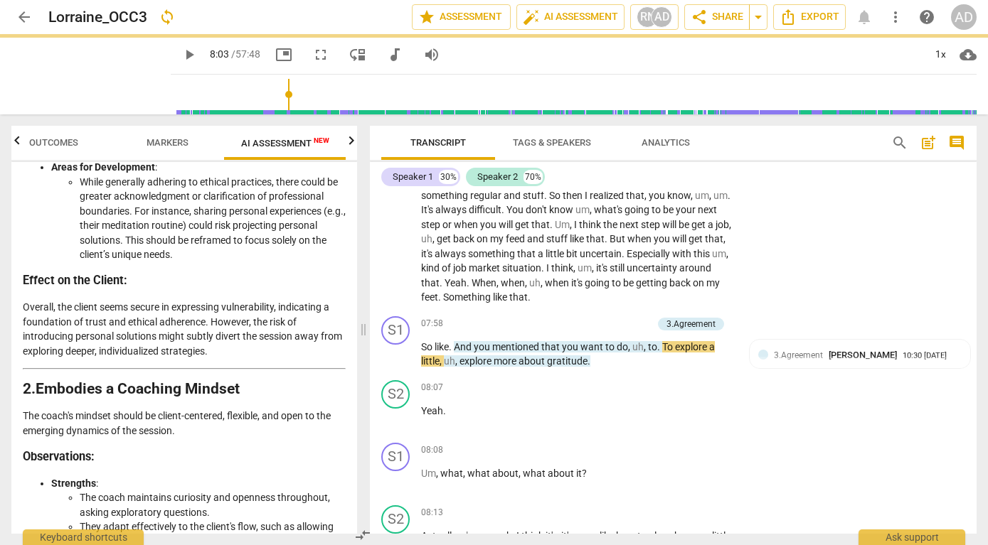
click at [171, 142] on span "Markers" at bounding box center [168, 142] width 42 height 11
type input "483"
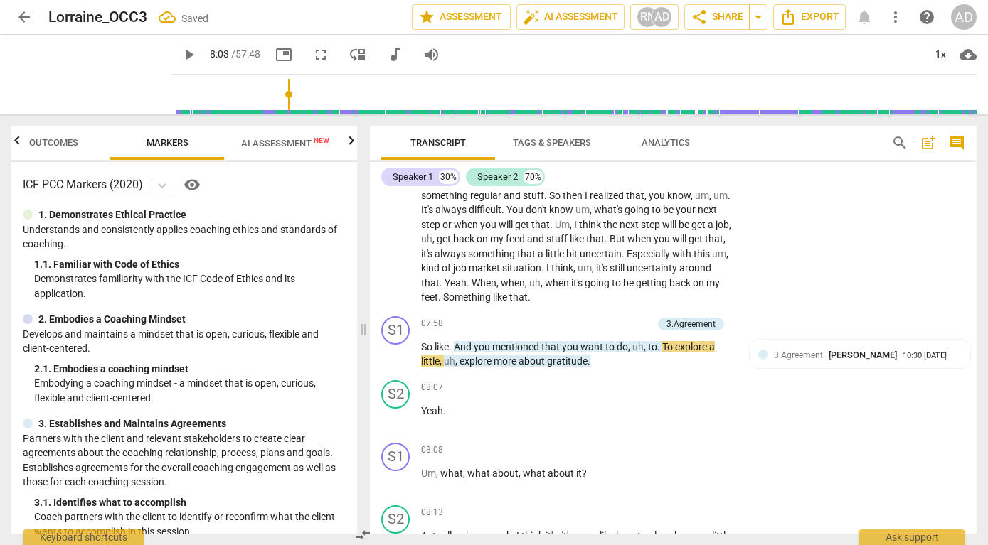
click at [56, 138] on span "Outcomes" at bounding box center [53, 142] width 49 height 11
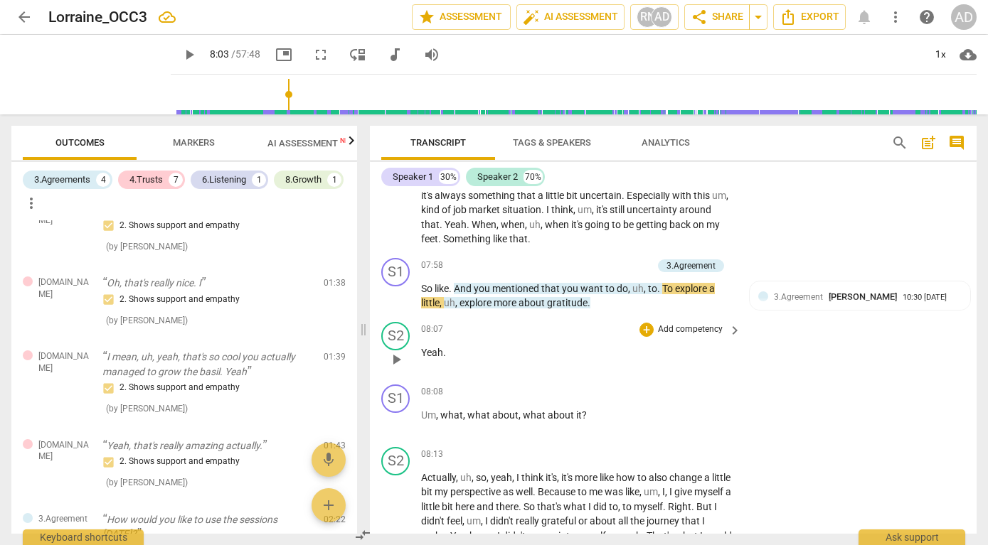
scroll to position [2387, 0]
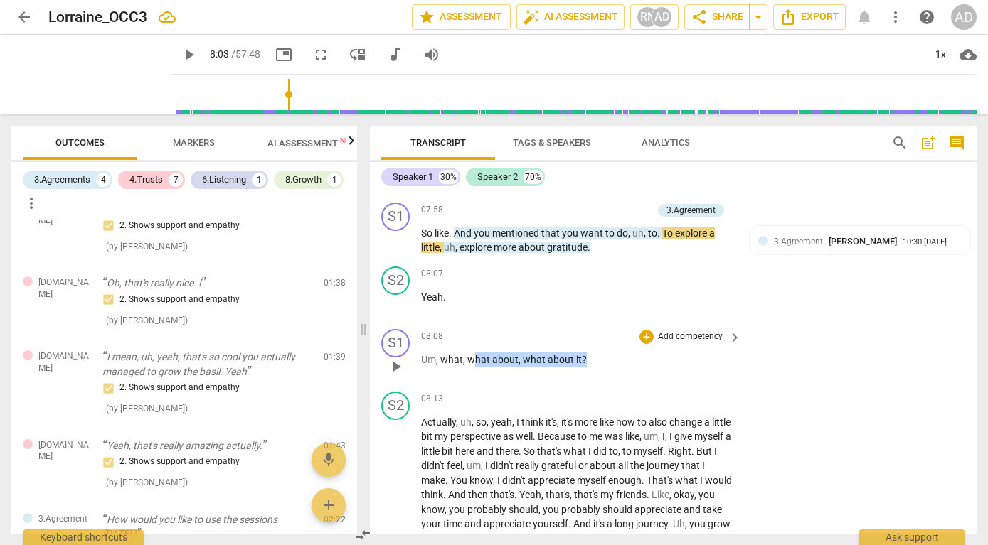
drag, startPoint x: 471, startPoint y: 359, endPoint x: 597, endPoint y: 359, distance: 126.6
click at [597, 359] on p "Um , what , what about , what about it ?" at bounding box center [577, 360] width 313 height 15
click at [666, 336] on p "Add competency" at bounding box center [690, 337] width 68 height 13
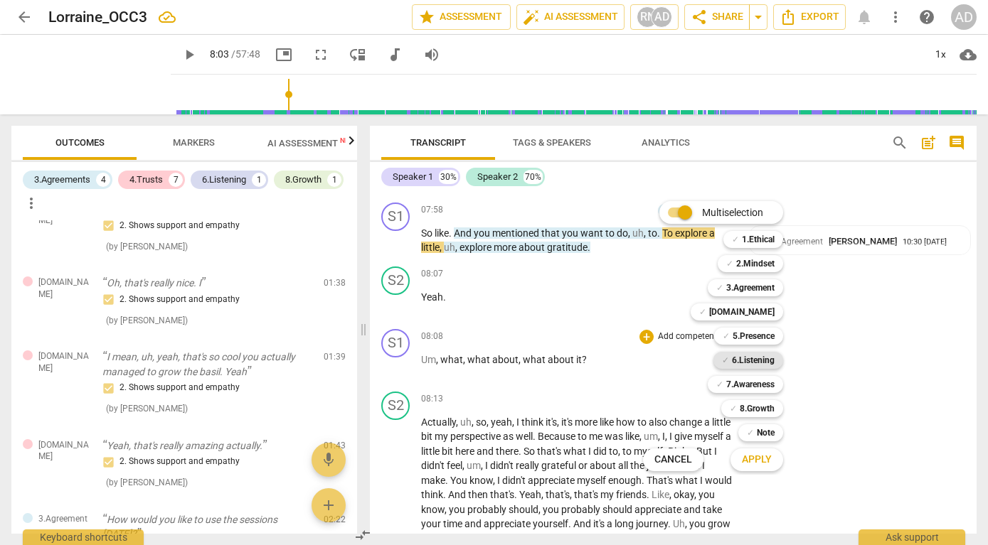
click at [752, 360] on b "6.Listening" at bounding box center [753, 360] width 43 height 17
click at [752, 287] on b "3.Agreement" at bounding box center [750, 288] width 48 height 17
click at [757, 464] on span "Apply" at bounding box center [757, 460] width 30 height 14
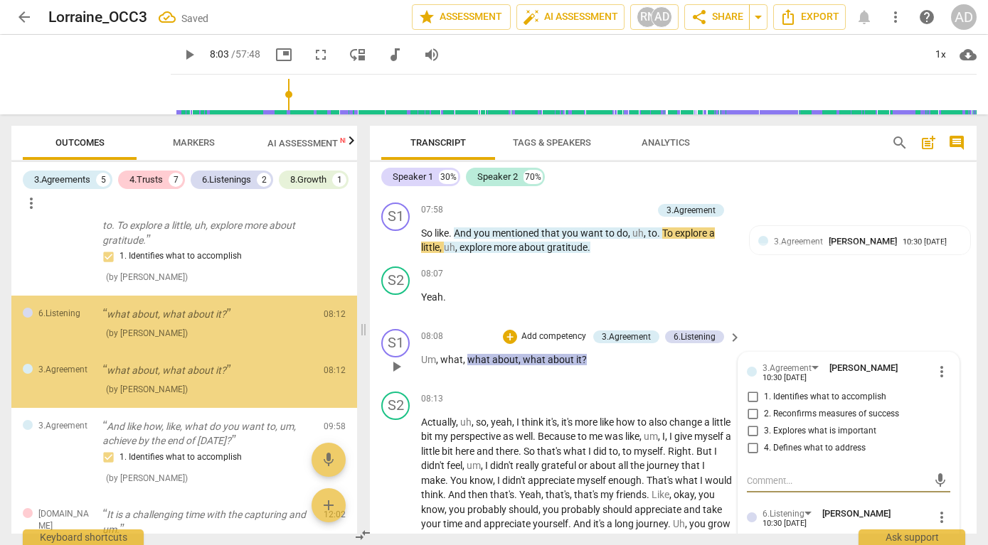
scroll to position [592, 0]
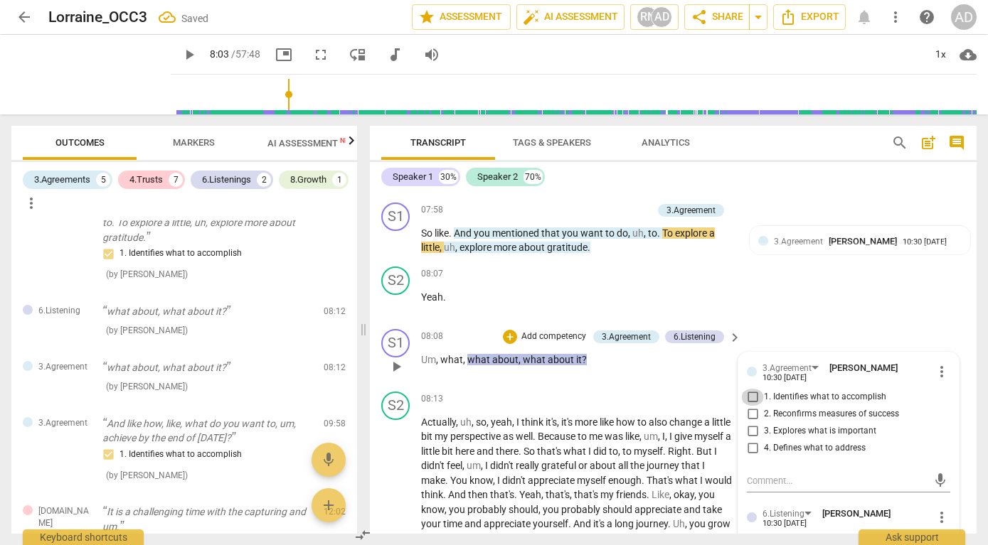
click at [750, 394] on input "1. Identifies what to accomplish" at bounding box center [752, 397] width 23 height 17
checkbox input "true"
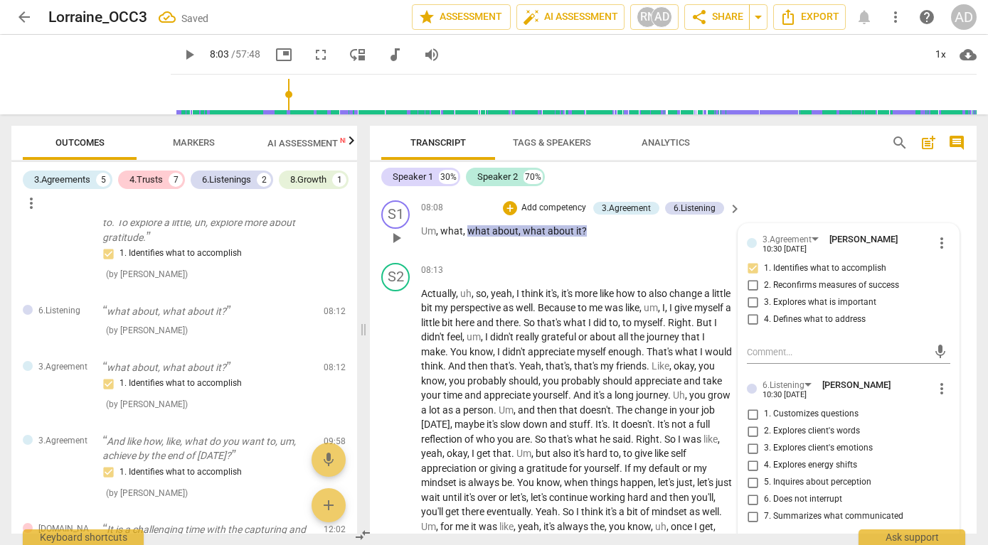
scroll to position [2535, 0]
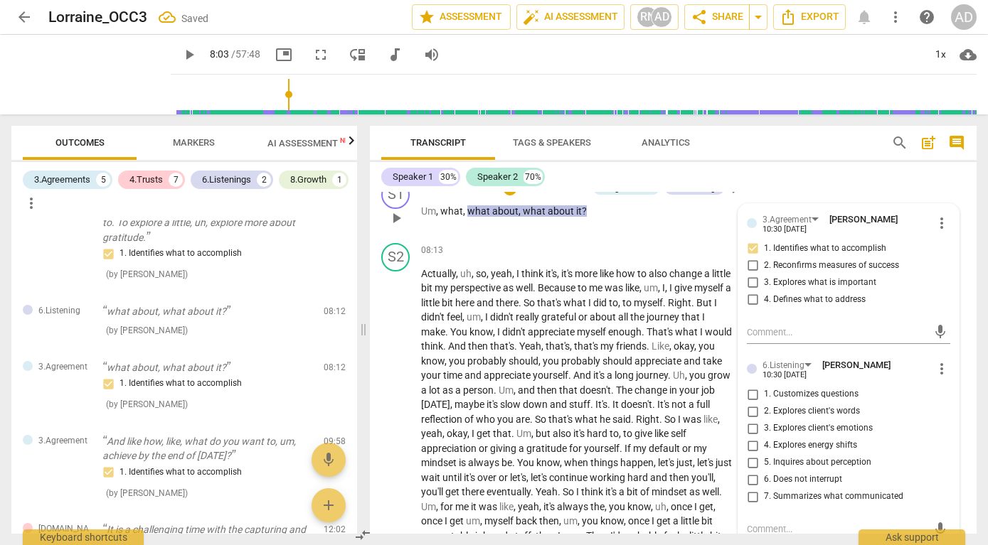
click at [752, 461] on input "5. Inquires about perception" at bounding box center [752, 462] width 23 height 17
checkbox input "true"
click at [714, 223] on div "08:08 + Add competency 3.Agreement 6.Listening keyboard_arrow_right Um , what ,…" at bounding box center [581, 206] width 321 height 51
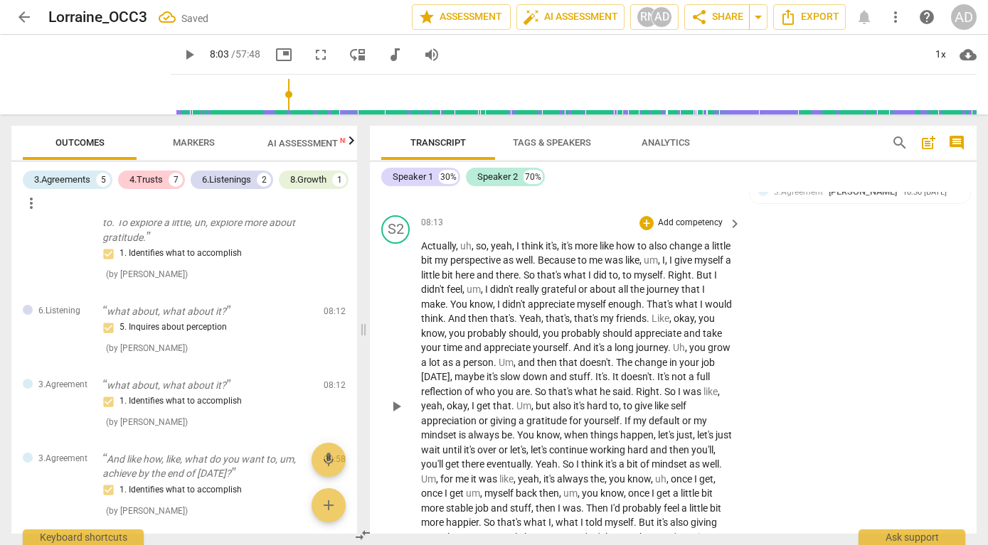
scroll to position [2567, 0]
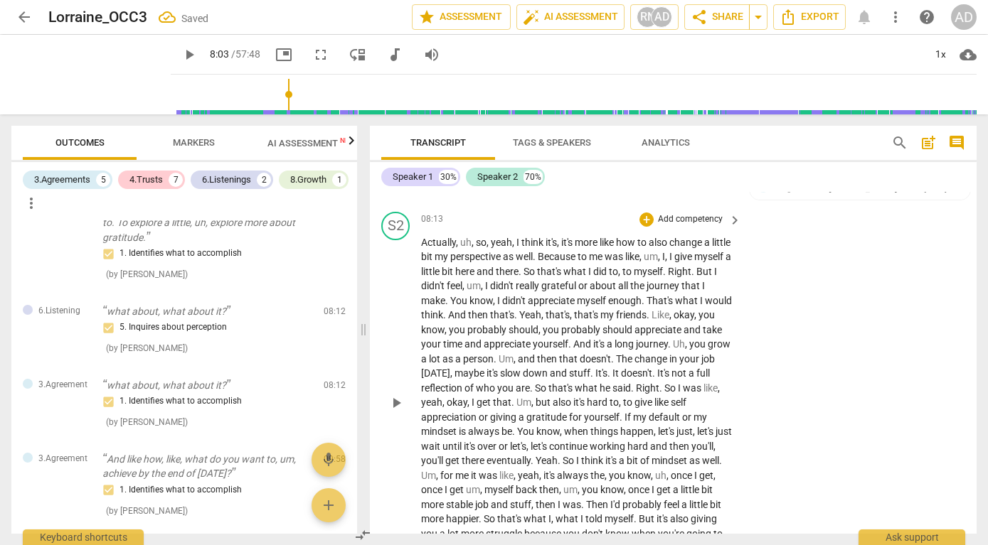
click at [398, 403] on span "play_arrow" at bounding box center [396, 403] width 17 height 17
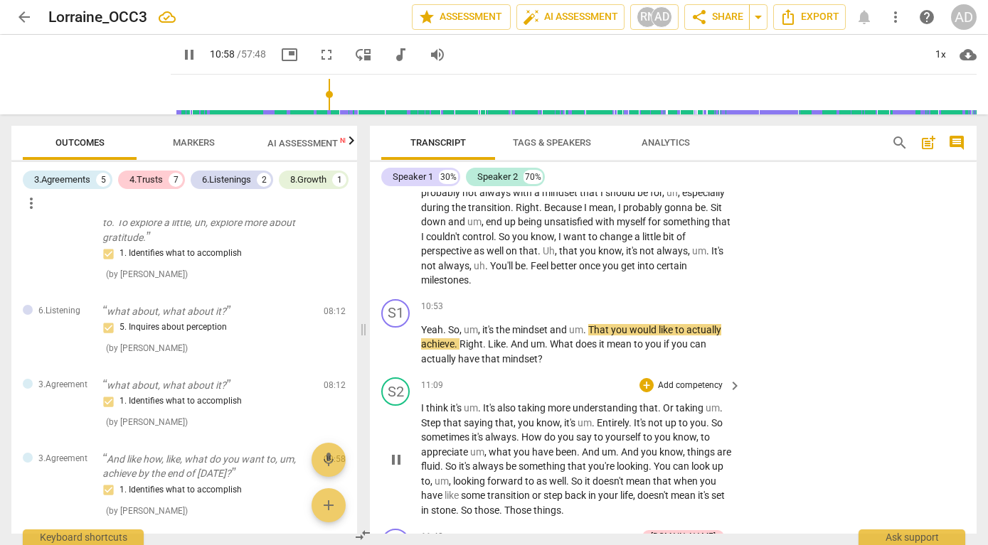
scroll to position [3237, 0]
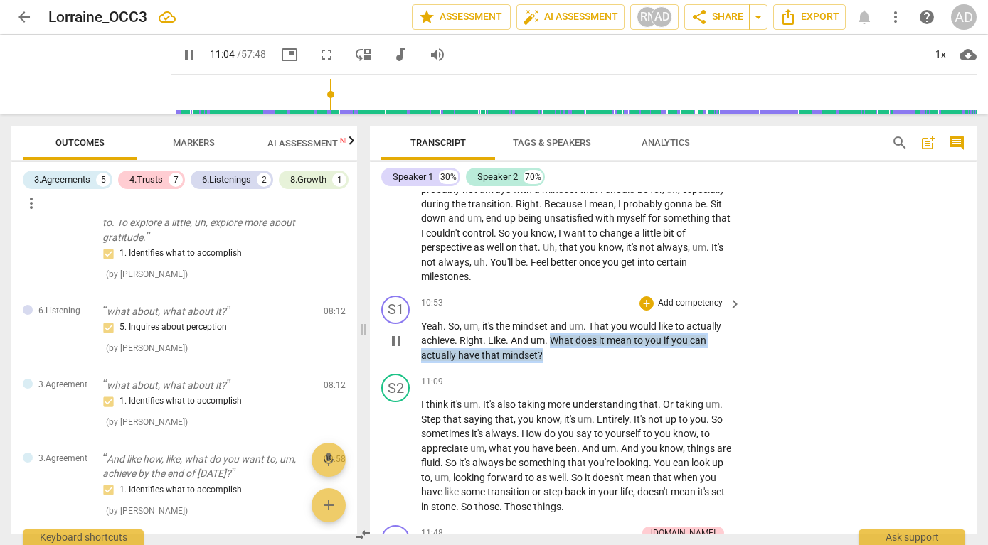
drag, startPoint x: 550, startPoint y: 339, endPoint x: 570, endPoint y: 356, distance: 26.2
click at [570, 356] on p "Yeah . So , um , it's the mindset and um . That you would like to actually achi…" at bounding box center [577, 341] width 313 height 44
click at [698, 303] on p "Add competency" at bounding box center [690, 303] width 68 height 13
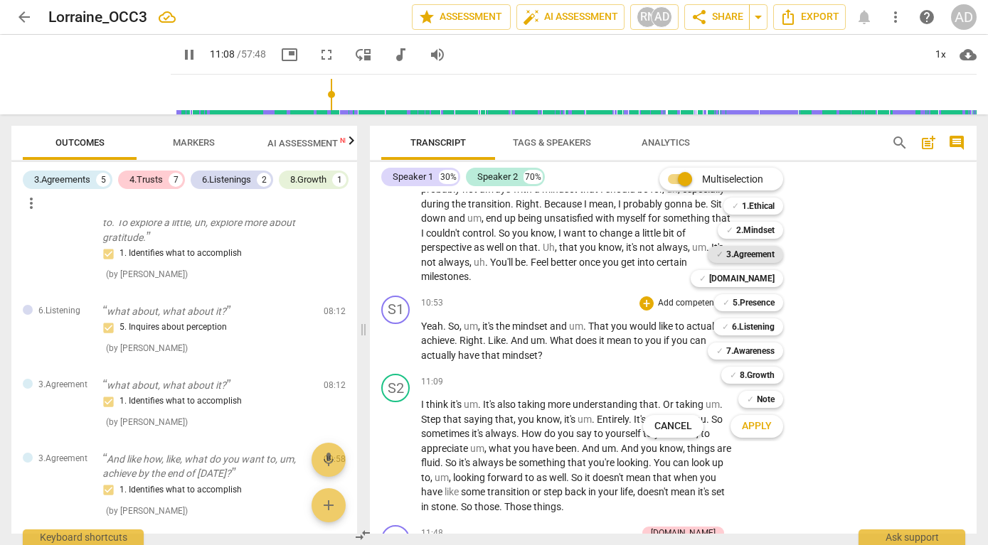
click at [750, 251] on b "3.Agreement" at bounding box center [750, 254] width 48 height 17
click at [765, 429] on span "Apply" at bounding box center [757, 427] width 30 height 14
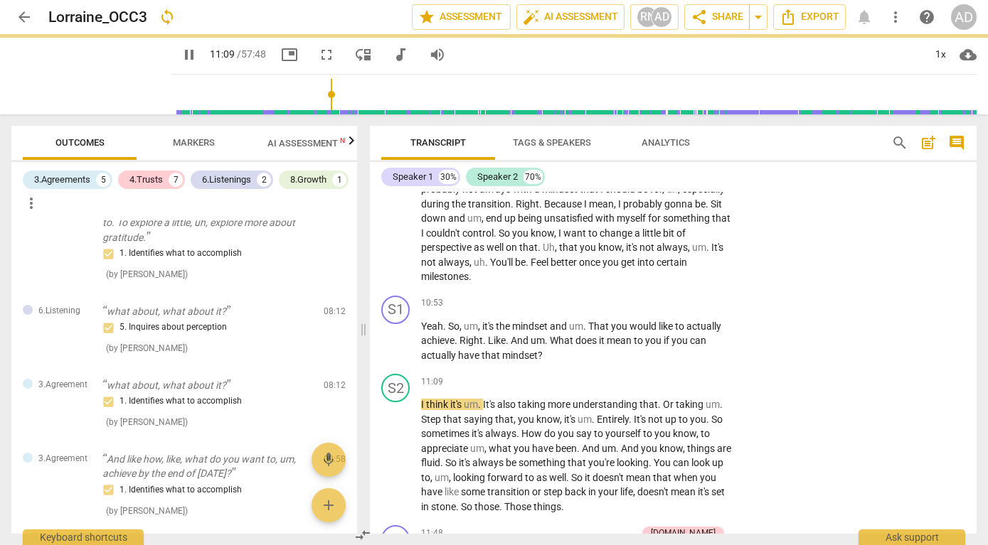
type input "670"
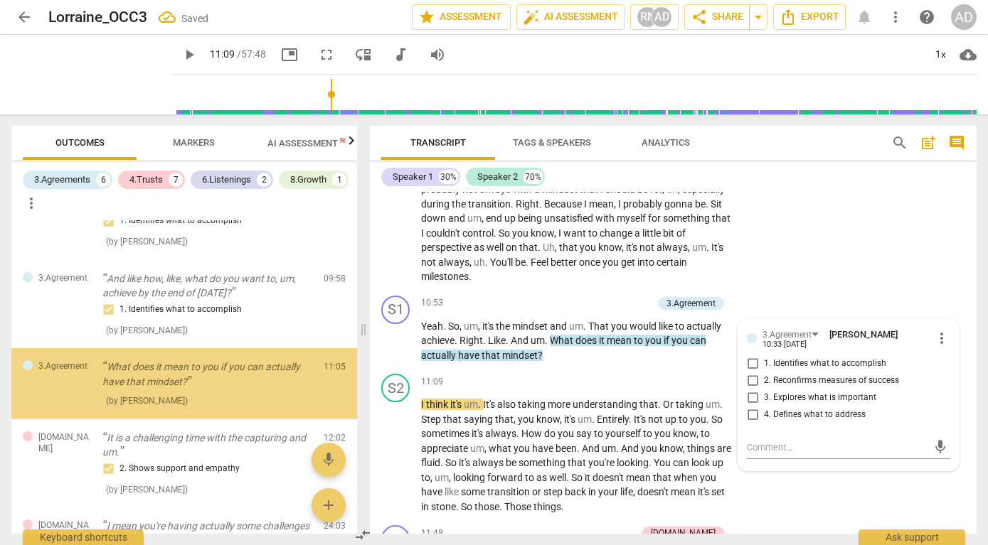
scroll to position [780, 0]
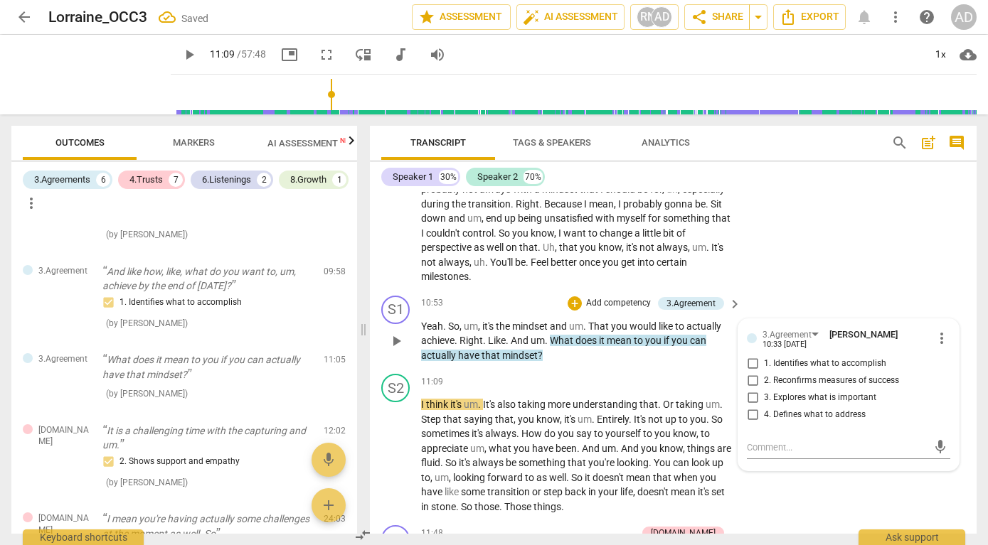
click at [770, 380] on span "2. Reconfirms measures of success" at bounding box center [831, 381] width 135 height 13
click at [764, 380] on input "2. Reconfirms measures of success" at bounding box center [752, 381] width 23 height 17
checkbox input "true"
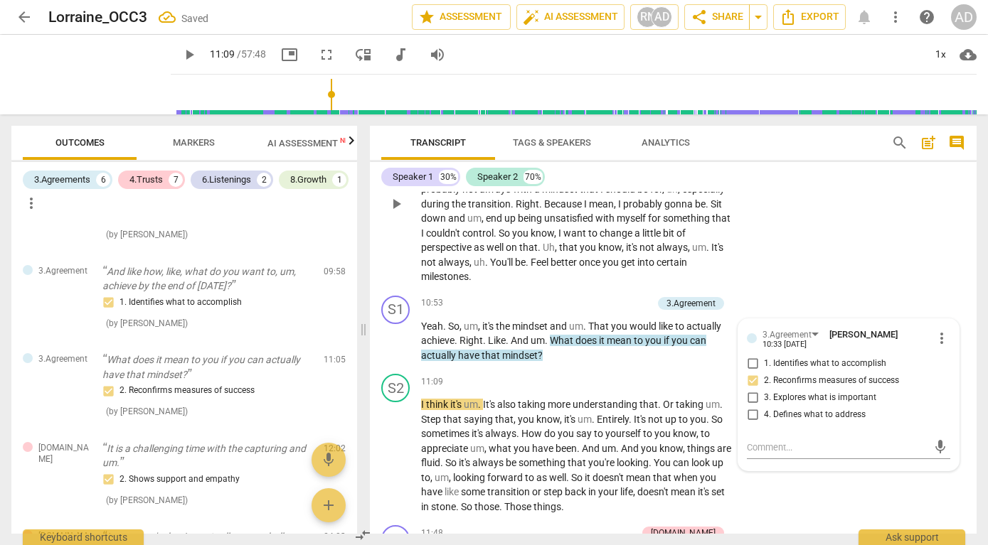
click at [778, 281] on div "S2 play_arrow pause 10:07 + Add competency keyboard_arrow_right Yeah . Yeah . C…" at bounding box center [673, 193] width 607 height 196
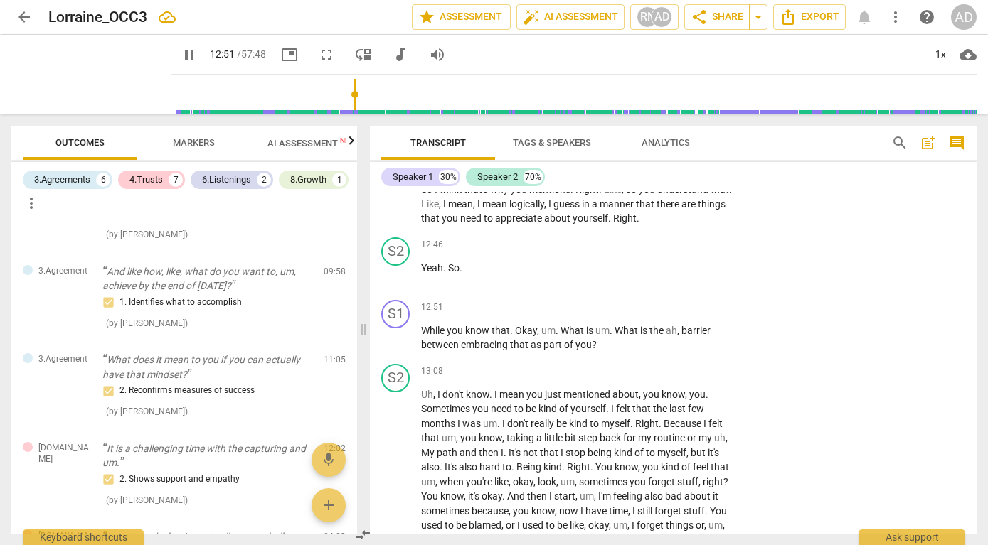
scroll to position [3888, 0]
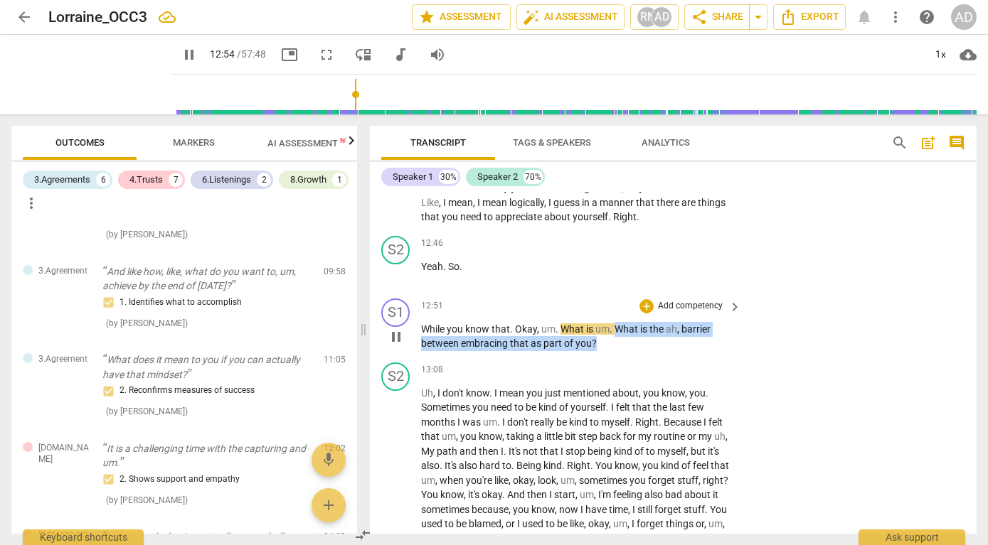
drag, startPoint x: 617, startPoint y: 327, endPoint x: 634, endPoint y: 345, distance: 24.2
click at [634, 346] on p "While you know that . Okay , um . What is um . What is the ah , barrier between…" at bounding box center [577, 336] width 313 height 29
click at [666, 303] on p "Add competency" at bounding box center [690, 306] width 68 height 13
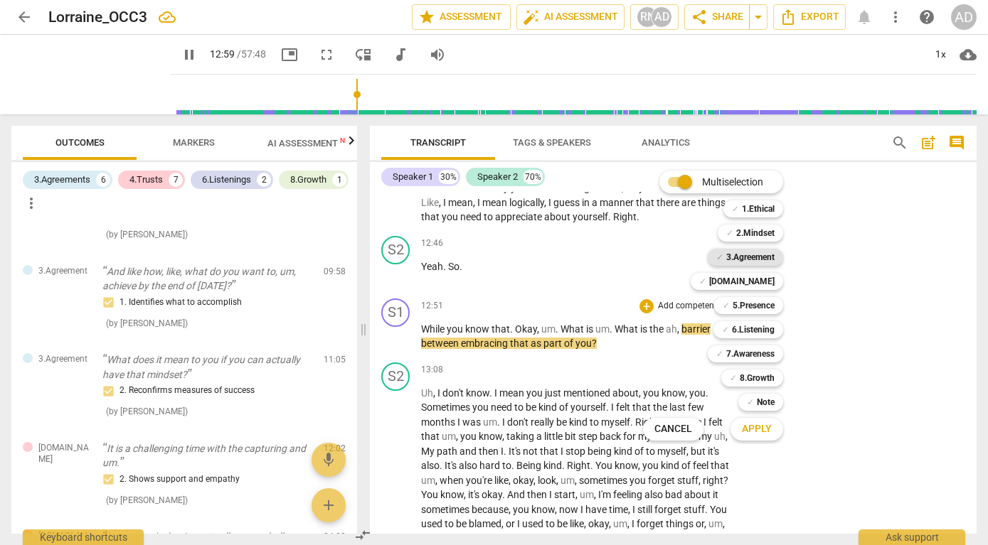
click at [758, 255] on b "3.Agreement" at bounding box center [750, 257] width 48 height 17
click at [762, 329] on b "6.Listening" at bounding box center [753, 329] width 43 height 17
click at [757, 353] on b "7.Awareness" at bounding box center [750, 354] width 48 height 17
click at [757, 432] on span "Apply" at bounding box center [757, 429] width 30 height 14
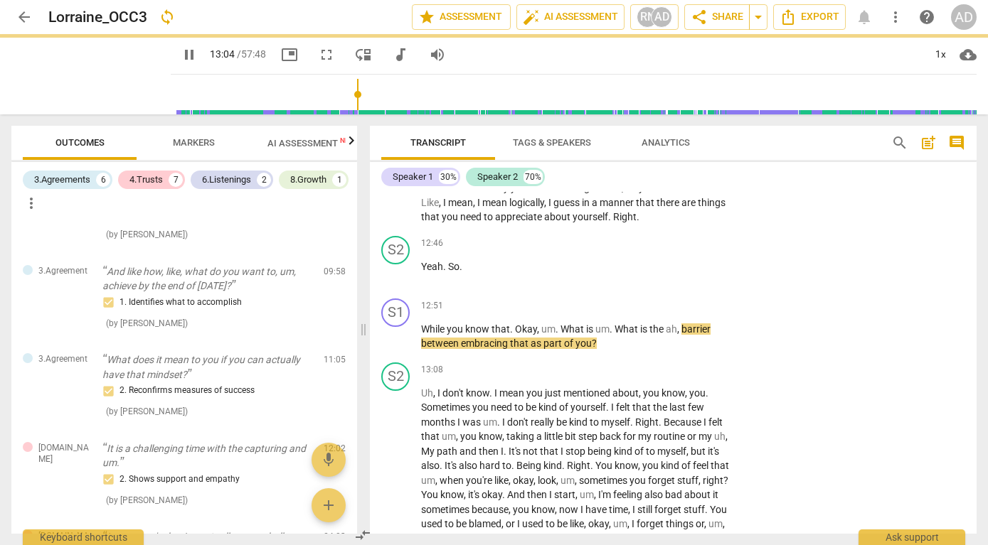
type input "785"
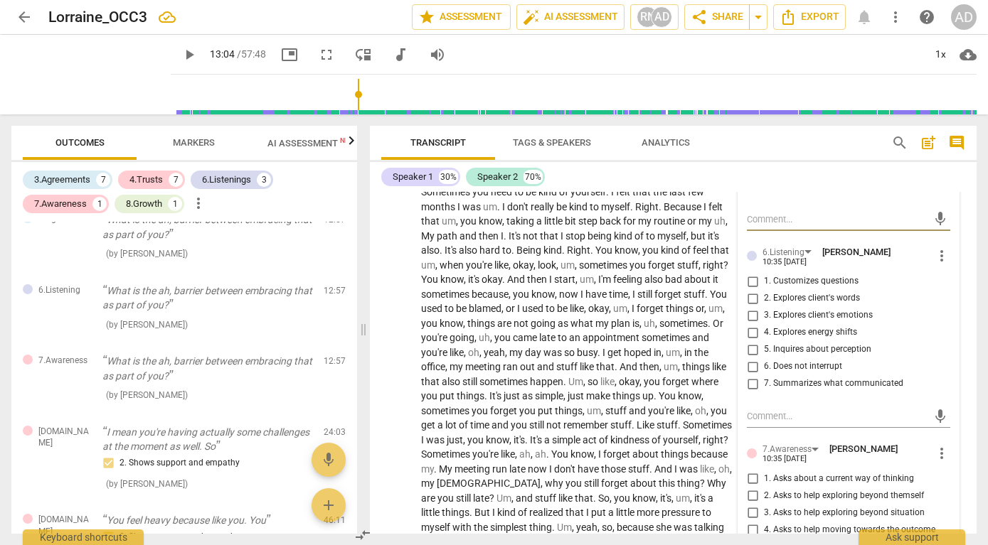
scroll to position [4122, 0]
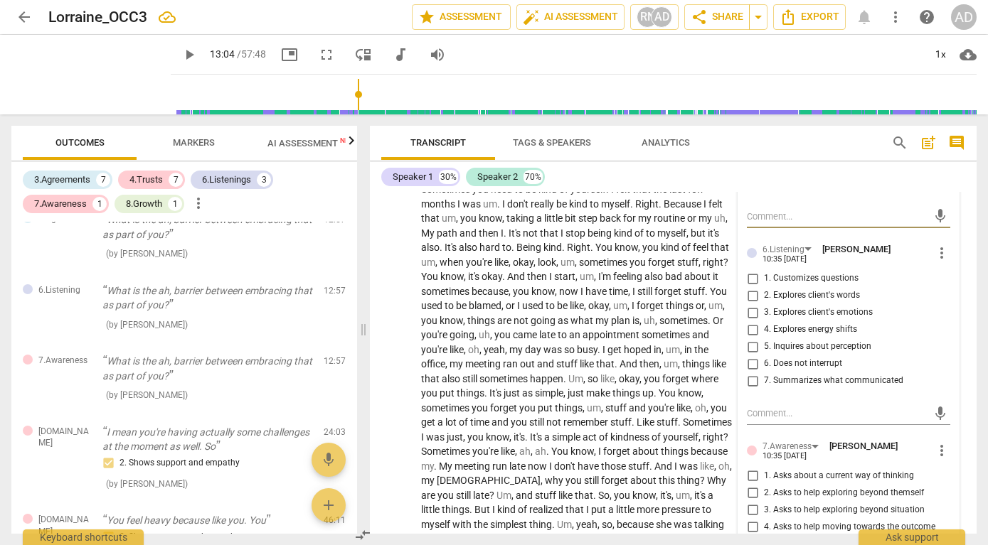
click at [751, 346] on input "5. Inquires about perception" at bounding box center [752, 347] width 23 height 17
checkbox input "true"
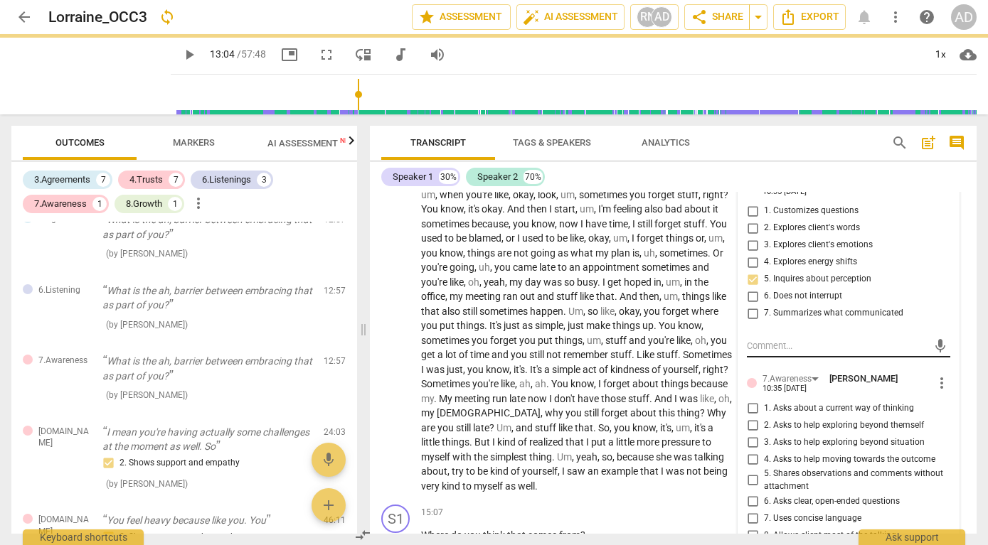
scroll to position [4193, 0]
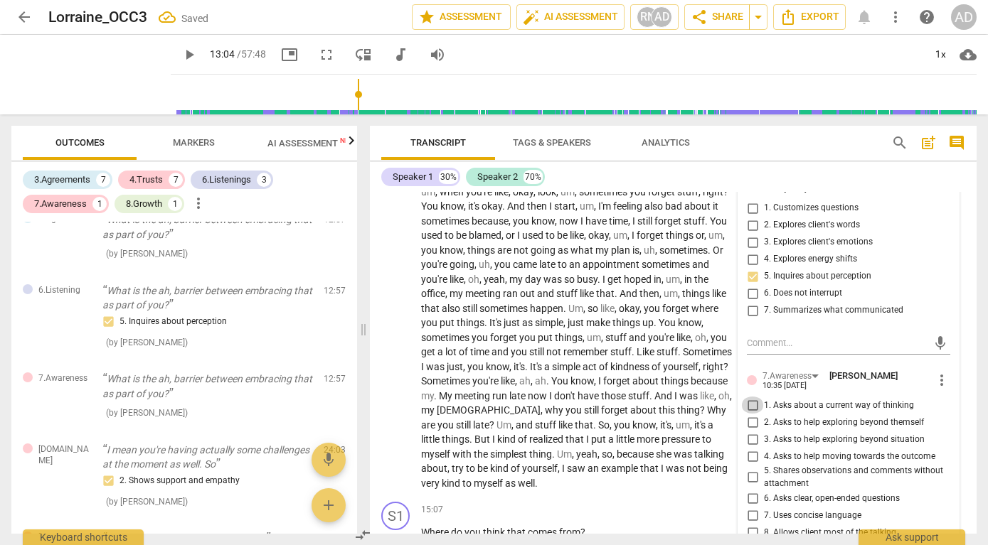
click at [751, 406] on input "1. Asks about a current way of thinking" at bounding box center [752, 405] width 23 height 17
checkbox input "true"
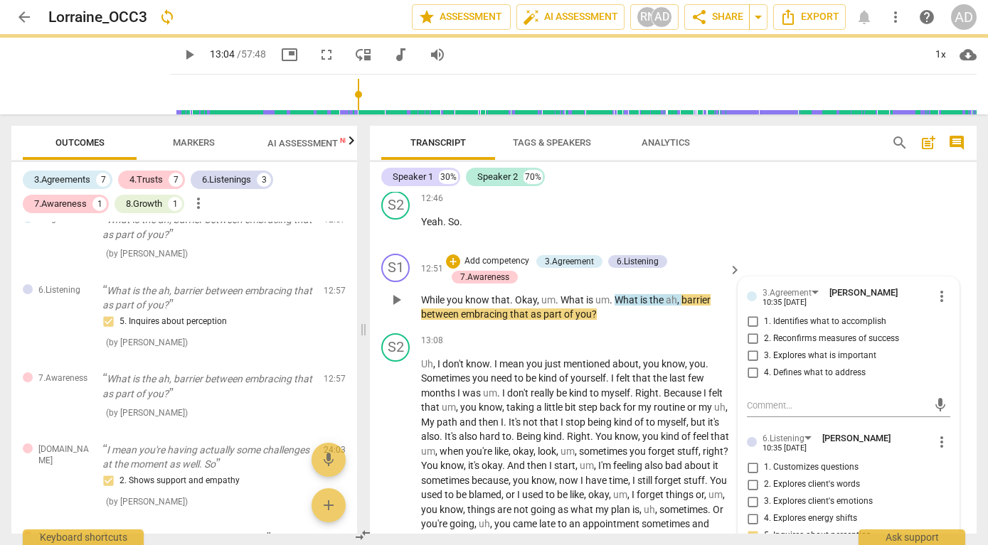
scroll to position [3929, 0]
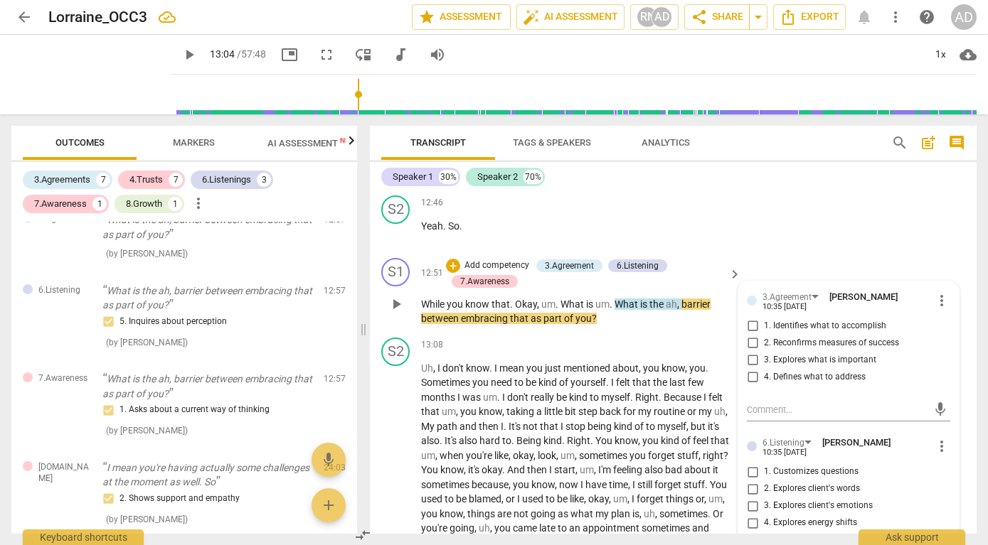
click at [937, 294] on span "more_vert" at bounding box center [941, 300] width 17 height 17
click at [942, 323] on li "Delete" at bounding box center [951, 327] width 49 height 27
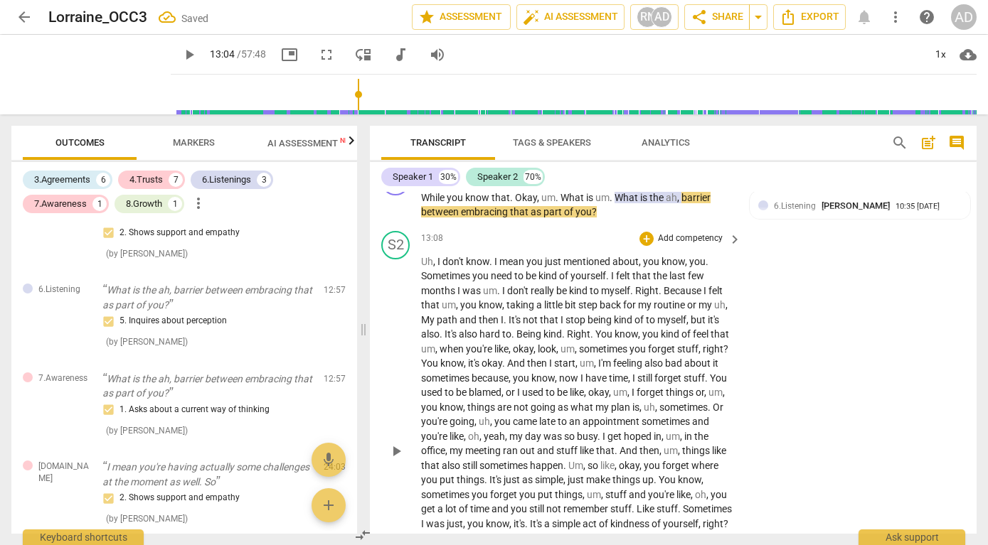
scroll to position [4022, 0]
click at [395, 450] on span "play_arrow" at bounding box center [396, 449] width 17 height 17
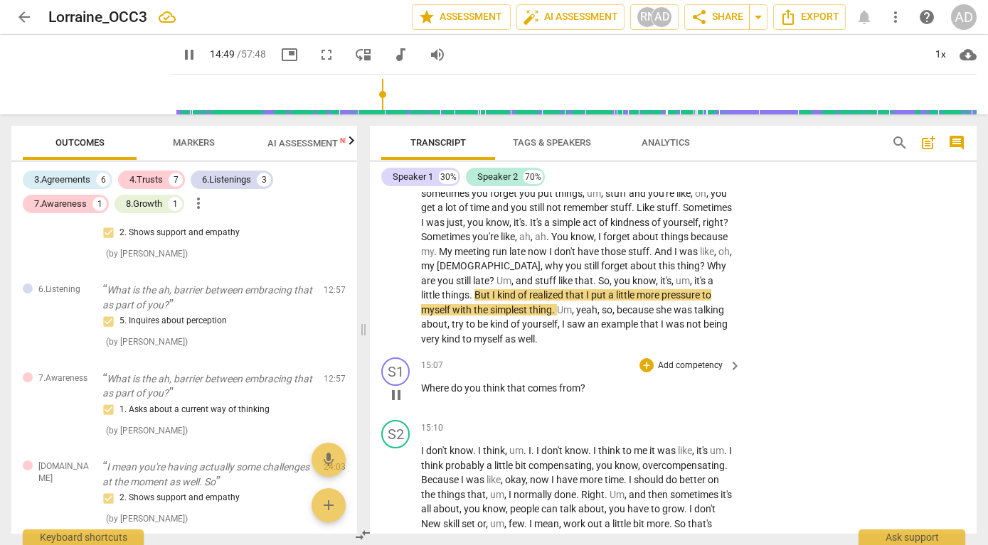
scroll to position [4323, 0]
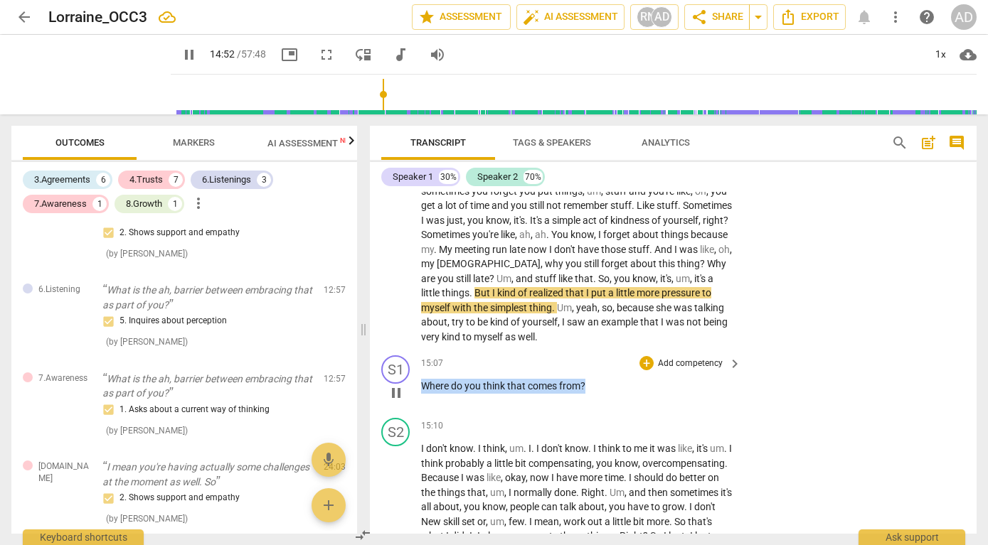
drag, startPoint x: 422, startPoint y: 385, endPoint x: 595, endPoint y: 389, distance: 172.9
click at [595, 389] on p "Where do you think that comes from ?" at bounding box center [577, 386] width 313 height 15
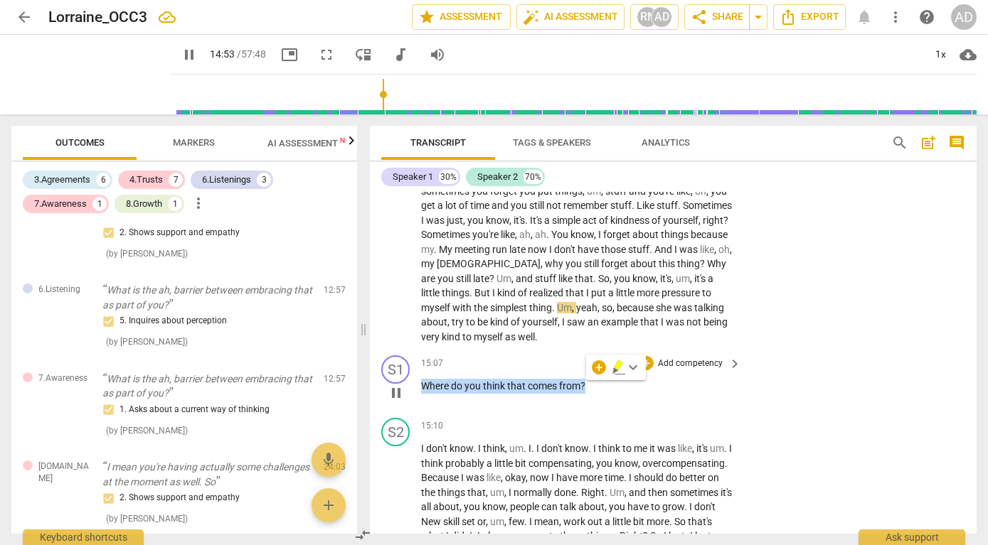
click at [673, 363] on p "Add competency" at bounding box center [690, 364] width 68 height 13
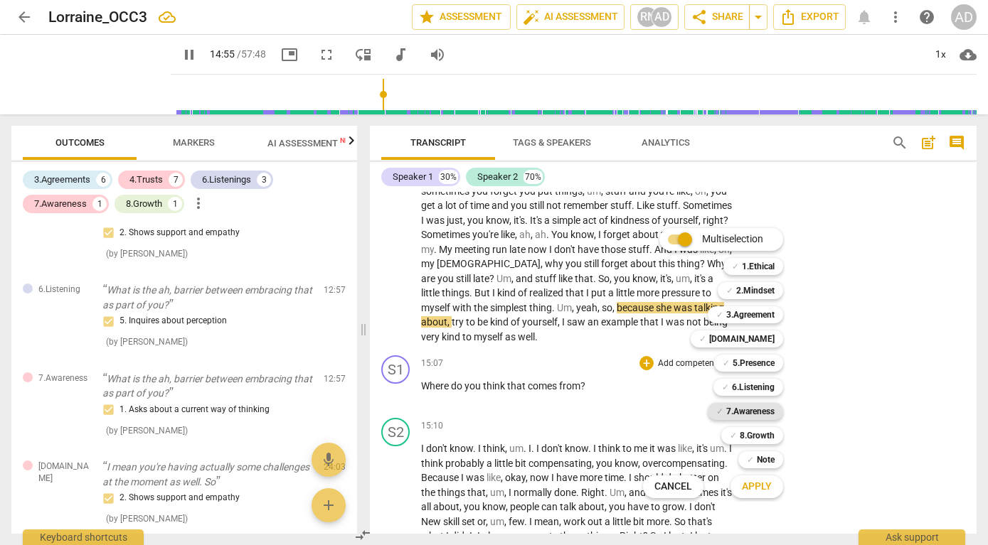
click at [744, 406] on b "7.Awareness" at bounding box center [750, 411] width 48 height 17
click at [751, 490] on span "Apply" at bounding box center [757, 487] width 30 height 14
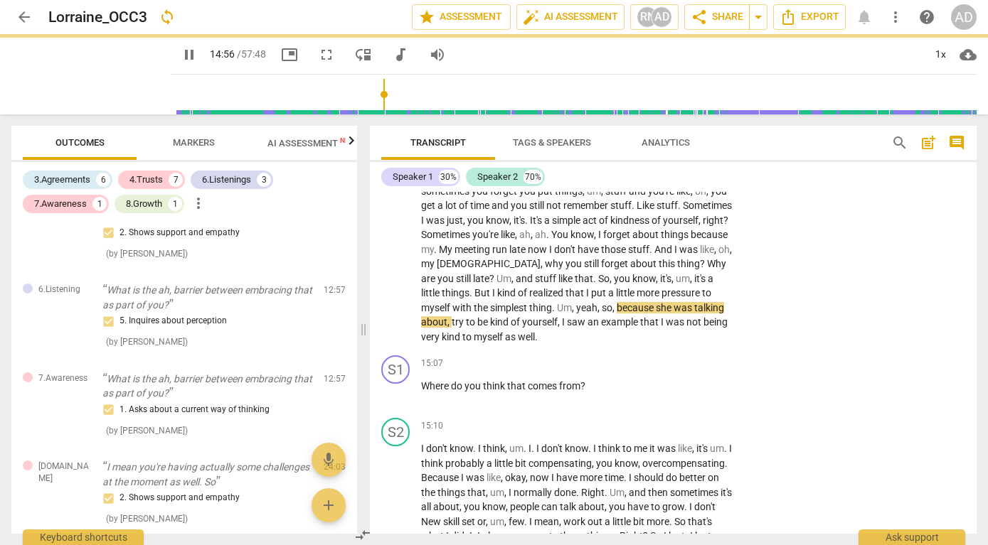
type input "896"
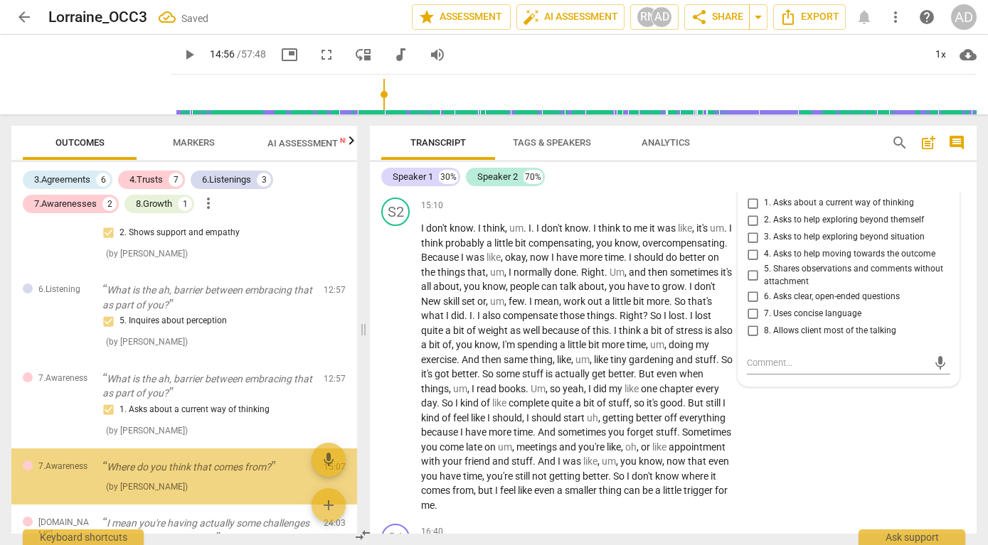
scroll to position [1127, 0]
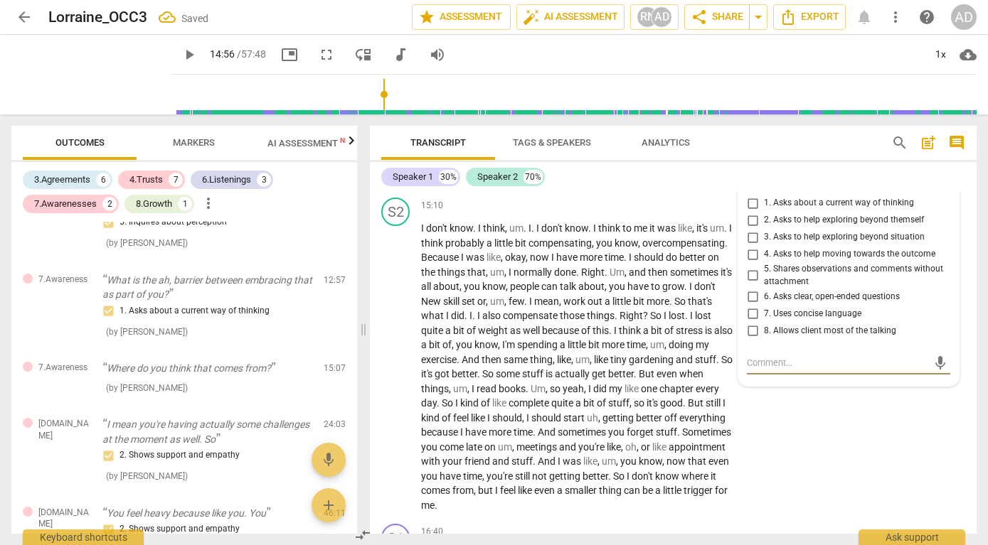
click at [750, 220] on input "2. Asks to help exploring beyond themself" at bounding box center [752, 220] width 23 height 17
checkbox input "true"
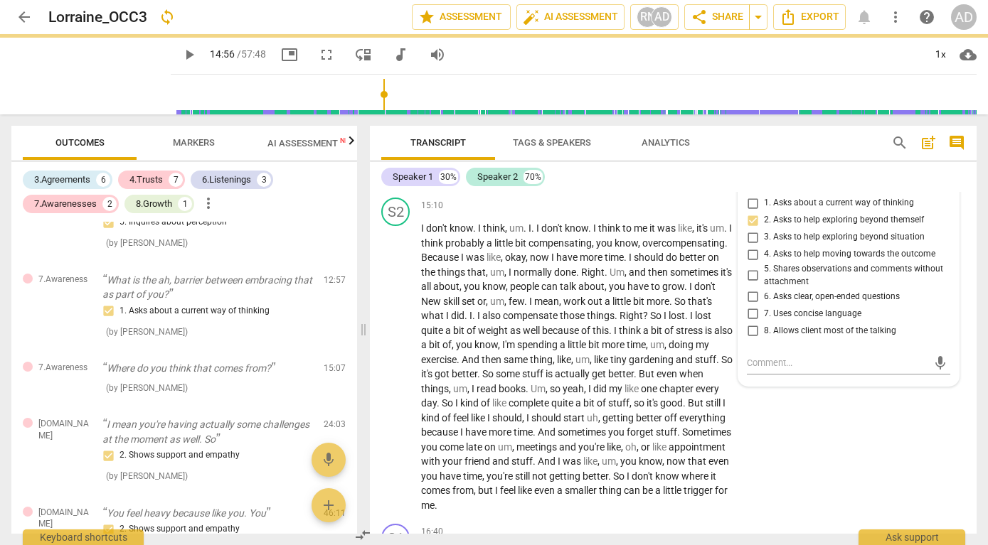
click at [750, 238] on input "3. Asks to help exploring beyond situation" at bounding box center [752, 237] width 23 height 17
checkbox input "true"
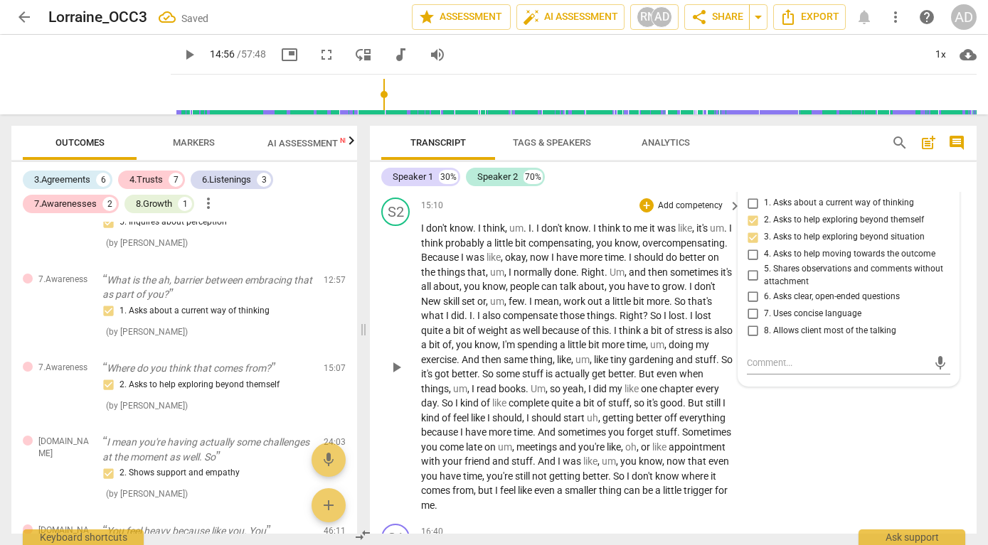
click at [816, 441] on div "S2 play_arrow pause 15:10 + Add competency keyboard_arrow_right I don't know . …" at bounding box center [673, 355] width 607 height 326
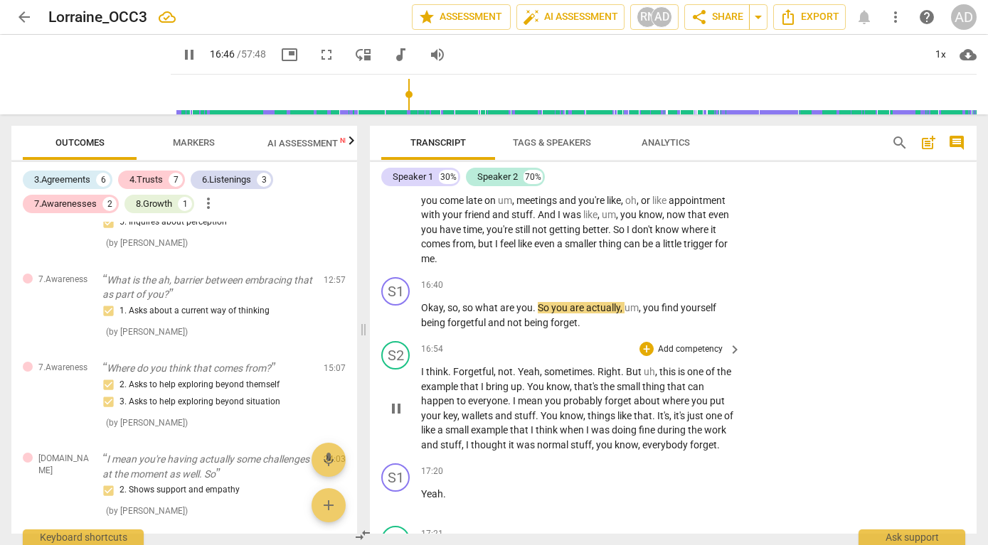
scroll to position [4792, 0]
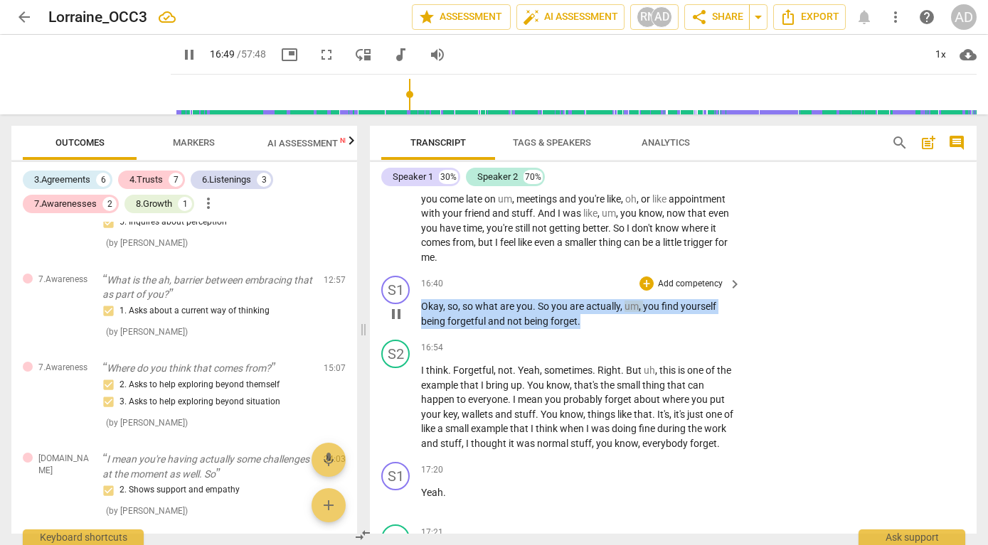
drag, startPoint x: 422, startPoint y: 304, endPoint x: 592, endPoint y: 321, distance: 170.9
click at [592, 322] on p "Okay , so , so what are you . So you are actually , um , you find yourself bein…" at bounding box center [577, 313] width 313 height 29
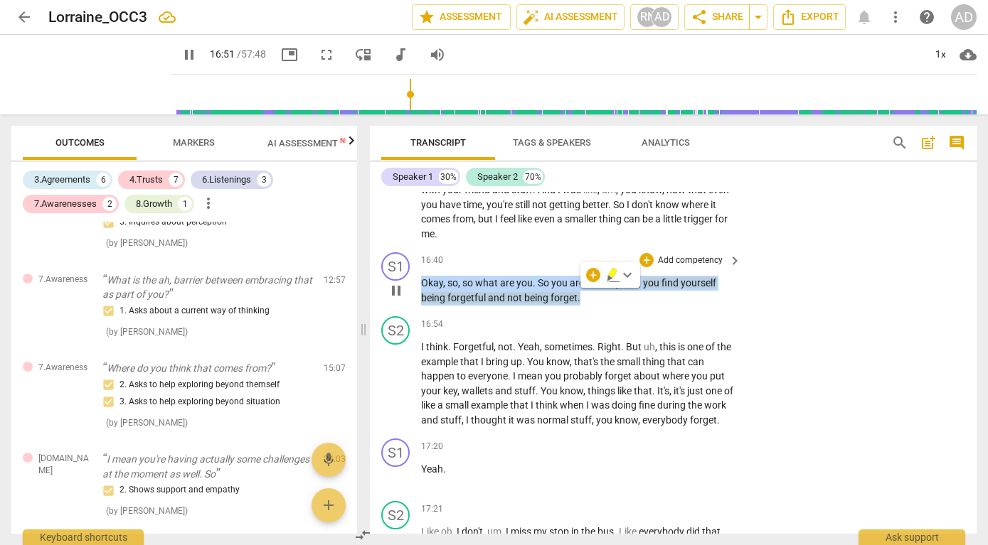
scroll to position [4823, 0]
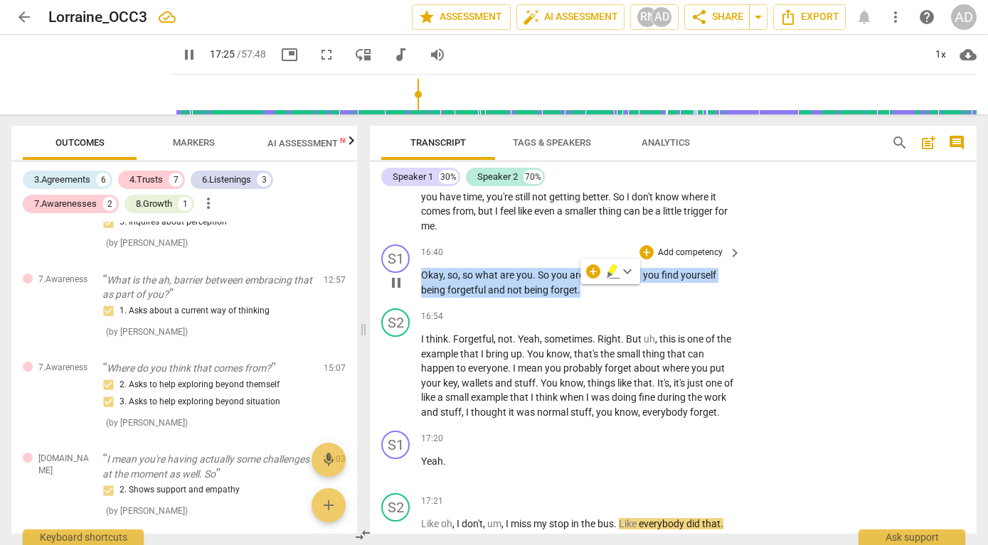
click at [392, 284] on span "pause" at bounding box center [396, 283] width 17 height 17
type input "1046"
